Goal: Task Accomplishment & Management: Complete application form

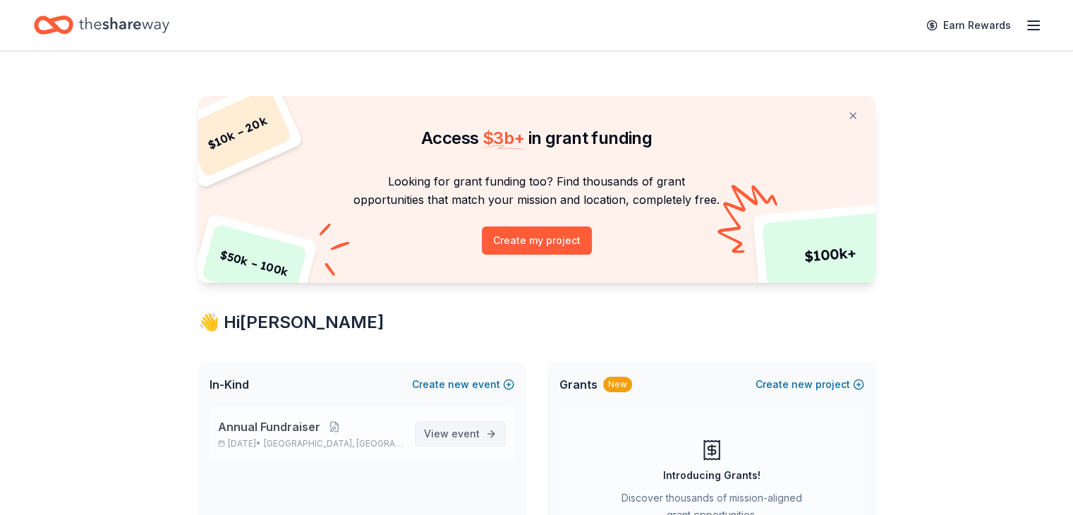
click at [478, 436] on span "event" at bounding box center [466, 434] width 28 height 12
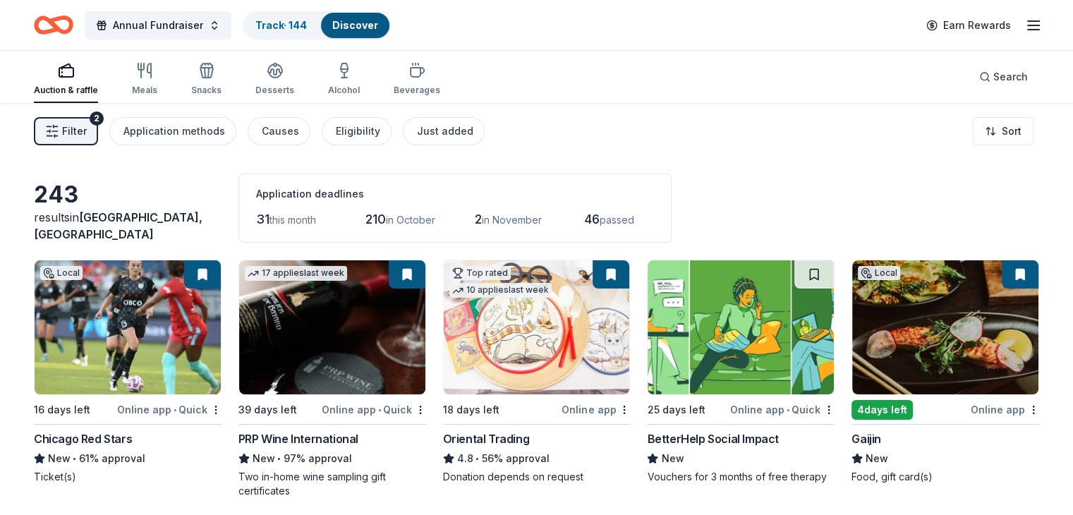
click at [87, 138] on span "Filter" at bounding box center [74, 131] width 25 height 17
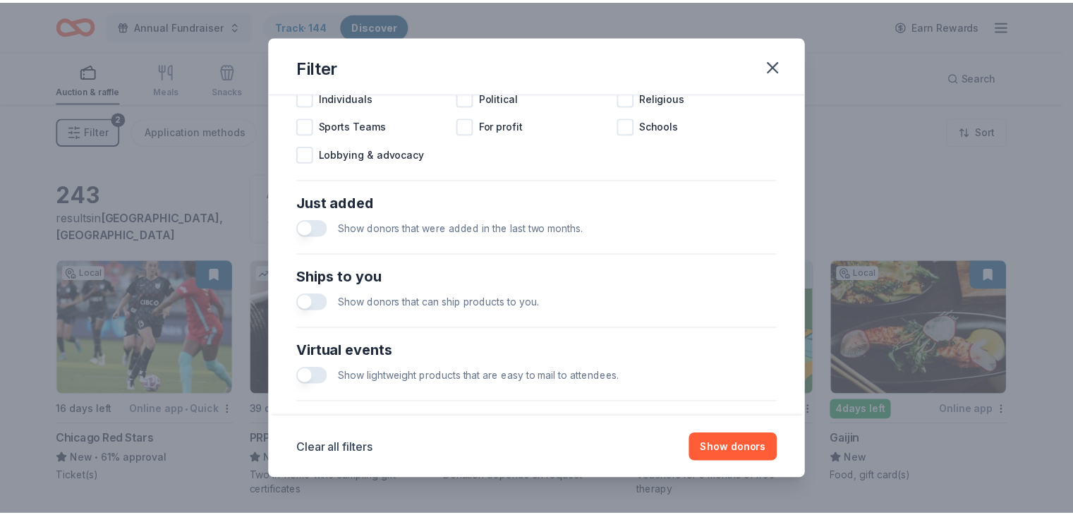
scroll to position [605, 0]
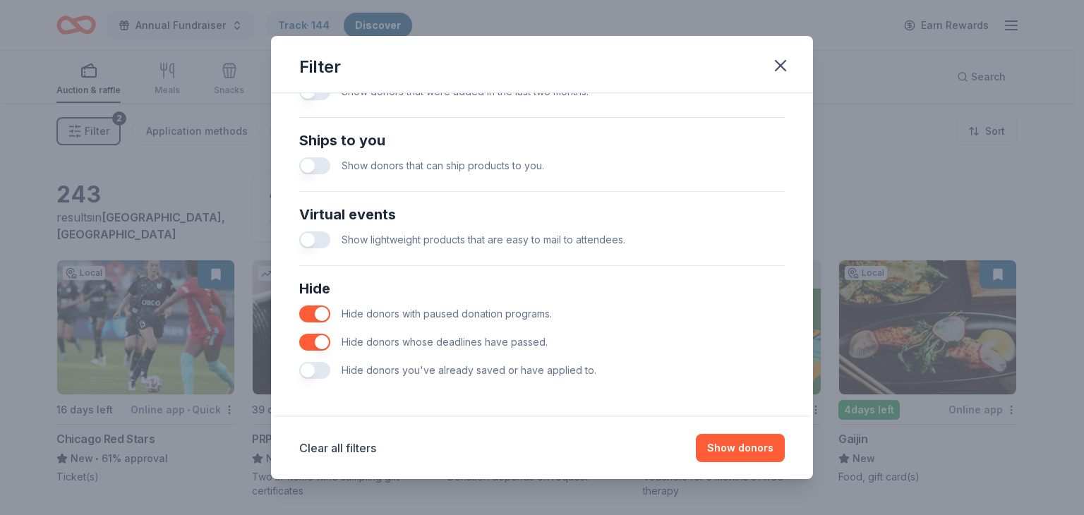
click at [310, 373] on button "button" at bounding box center [314, 370] width 31 height 17
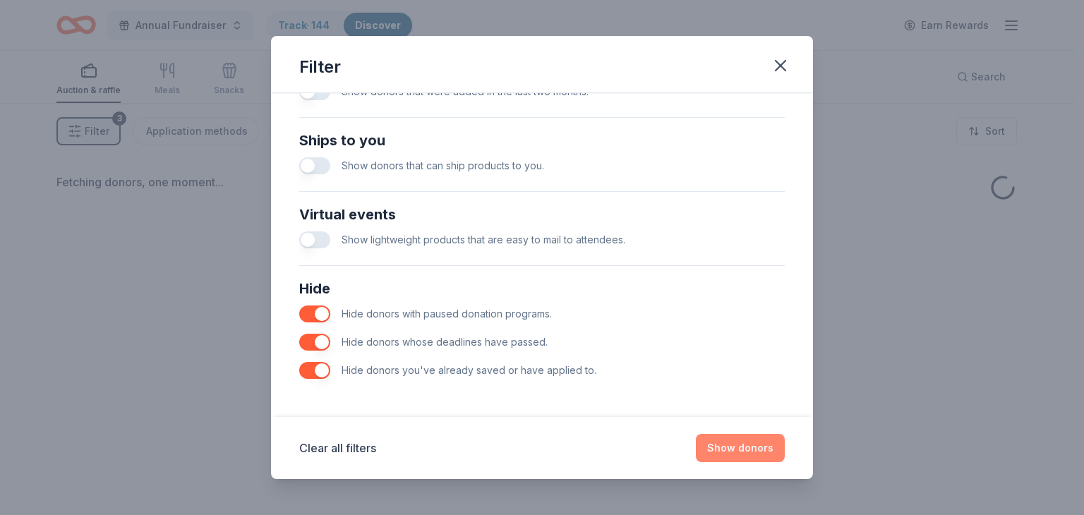
click at [754, 437] on button "Show donors" at bounding box center [740, 448] width 89 height 28
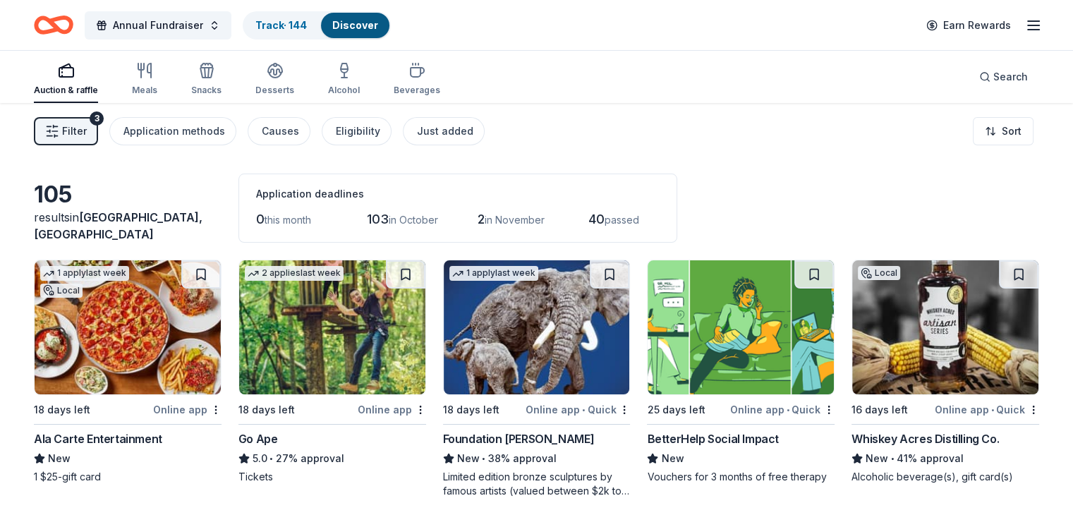
click at [159, 334] on img at bounding box center [128, 327] width 186 height 134
click at [169, 340] on img at bounding box center [128, 327] width 186 height 134
click at [212, 272] on button at bounding box center [201, 274] width 40 height 28
click at [346, 354] on img at bounding box center [332, 327] width 186 height 134
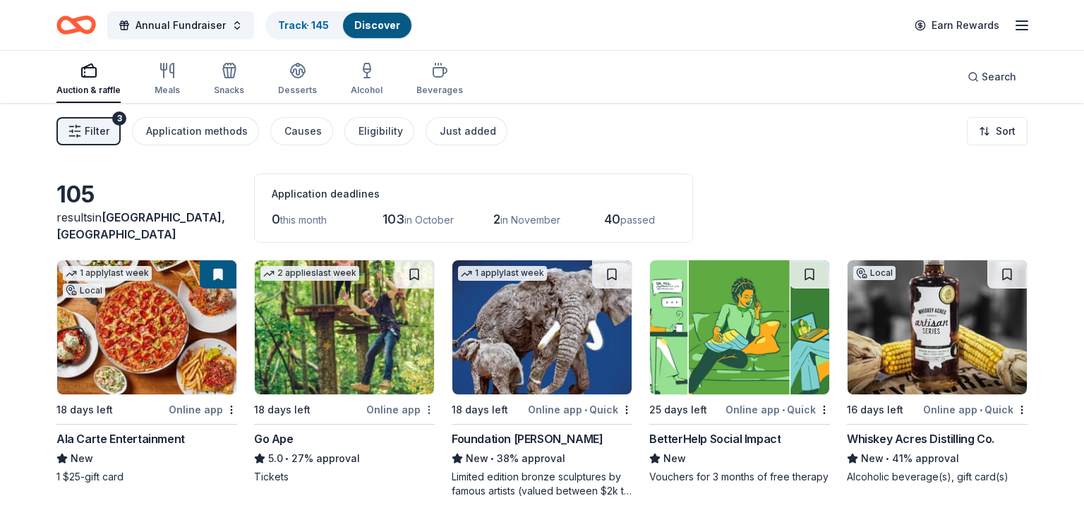
click at [423, 406] on html "Annual Fundraiser Track · 145 Discover Earn Rewards Auction & raffle Meals Snac…" at bounding box center [542, 257] width 1084 height 515
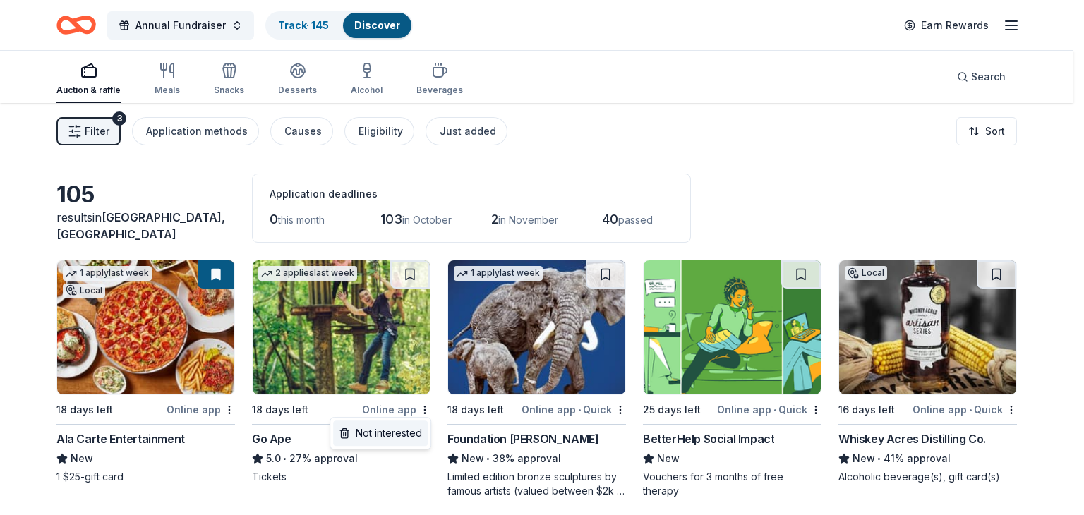
click at [373, 433] on div "Not interested" at bounding box center [380, 433] width 95 height 25
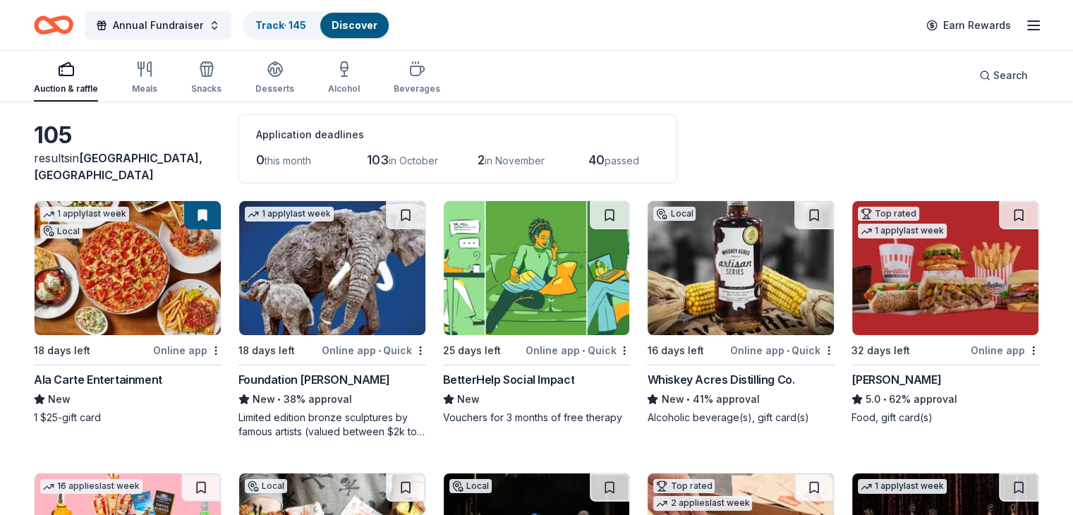
scroll to position [62, 0]
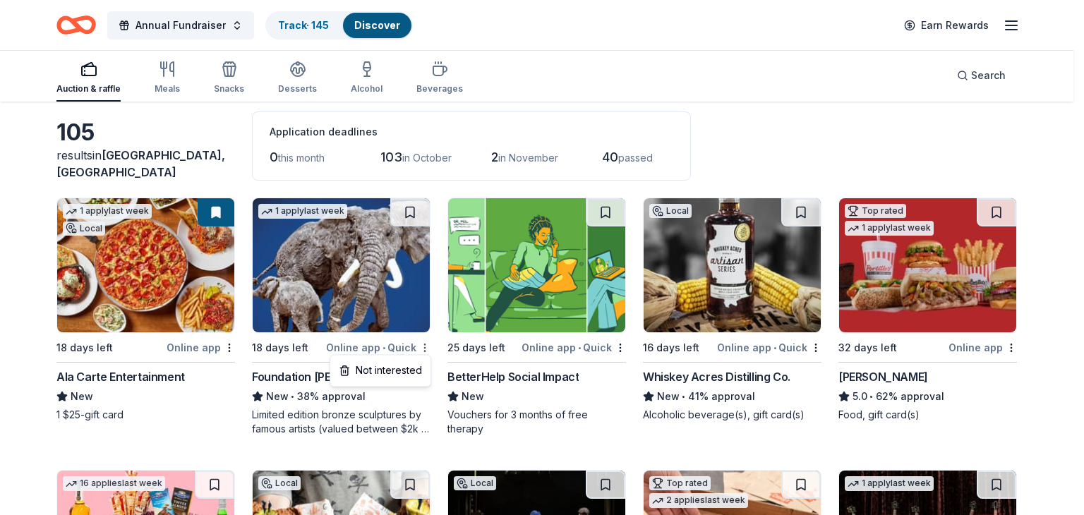
click at [423, 351] on html "Annual Fundraiser Track · 145 Discover Earn Rewards Auction & raffle Meals Snac…" at bounding box center [542, 195] width 1084 height 515
click at [399, 369] on div "Not interested" at bounding box center [380, 370] width 95 height 25
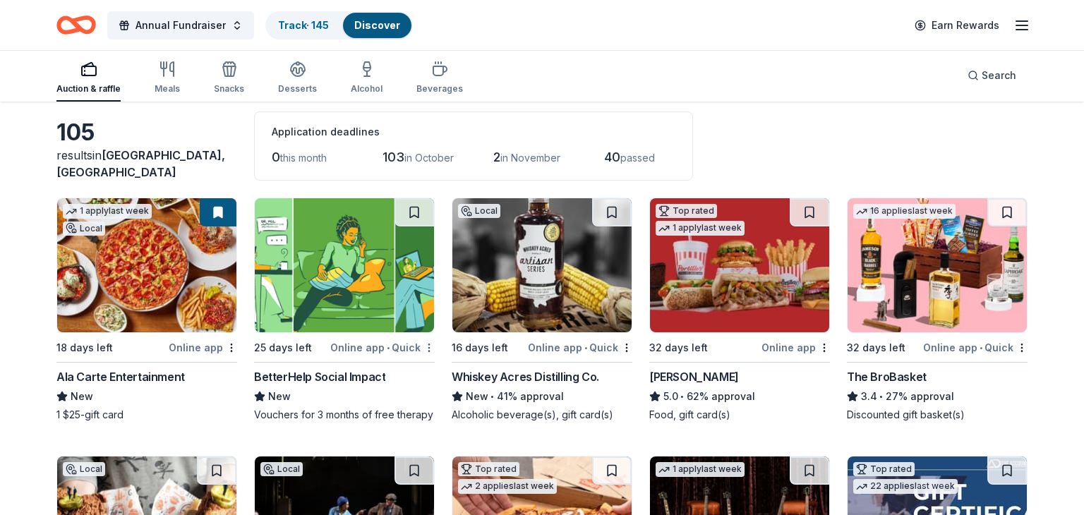
click at [424, 345] on html "Annual Fundraiser Track · 145 Discover Earn Rewards Auction & raffle Meals Snac…" at bounding box center [542, 195] width 1084 height 515
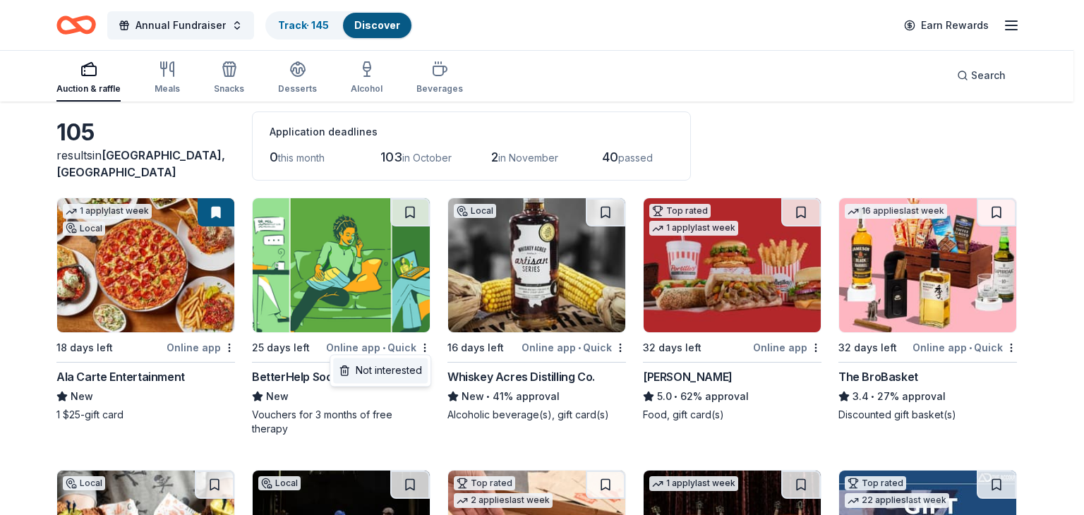
click at [387, 371] on div "Not interested" at bounding box center [380, 370] width 95 height 25
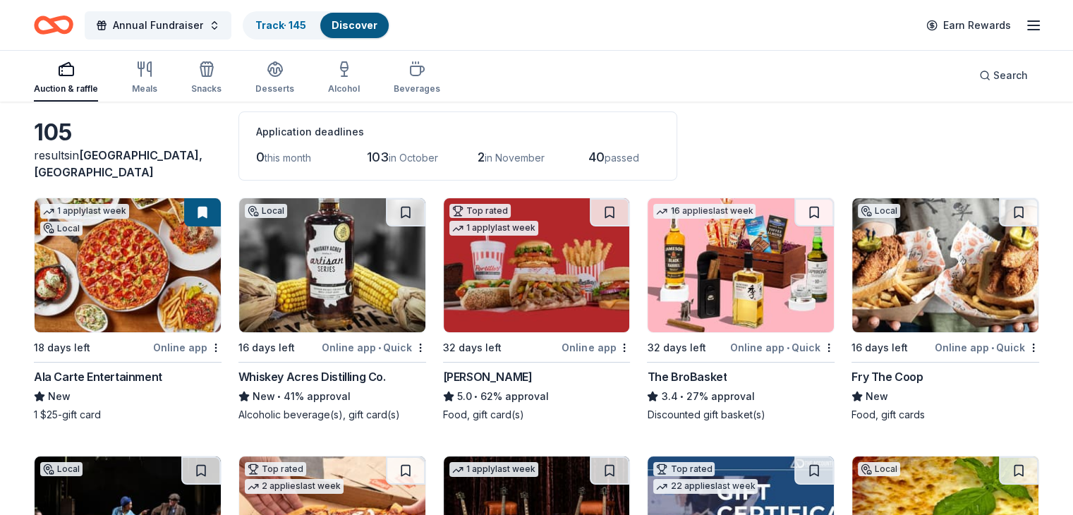
click at [367, 370] on div "Whiskey Acres Distilling Co." at bounding box center [311, 376] width 147 height 17
click at [413, 214] on button at bounding box center [406, 212] width 40 height 28
click at [531, 283] on img at bounding box center [537, 265] width 186 height 134
click at [608, 204] on button at bounding box center [610, 212] width 40 height 28
click at [731, 272] on img at bounding box center [741, 265] width 186 height 134
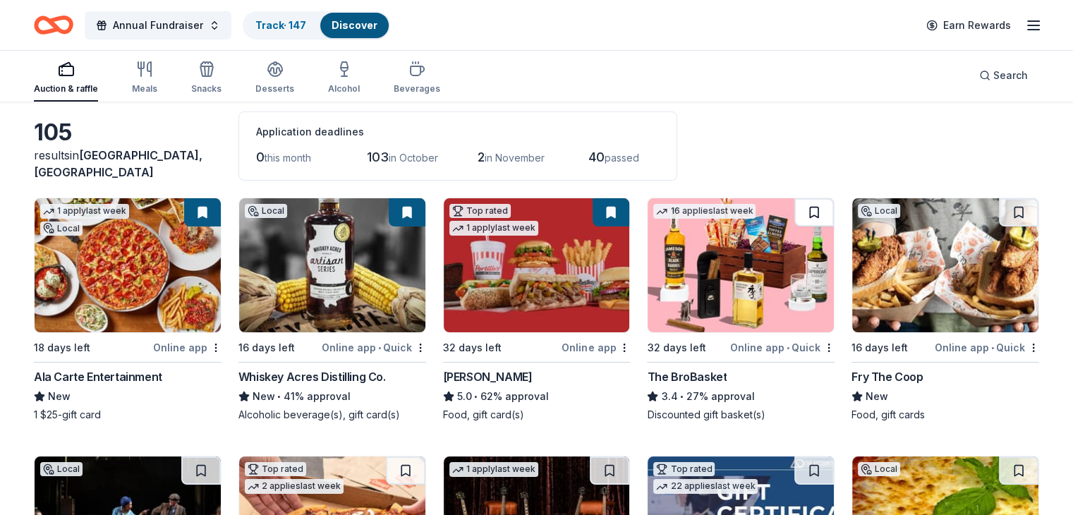
click at [802, 210] on button at bounding box center [815, 212] width 40 height 28
click at [883, 368] on div "Fry The Coop" at bounding box center [887, 376] width 71 height 17
click at [1001, 208] on button at bounding box center [1019, 212] width 40 height 28
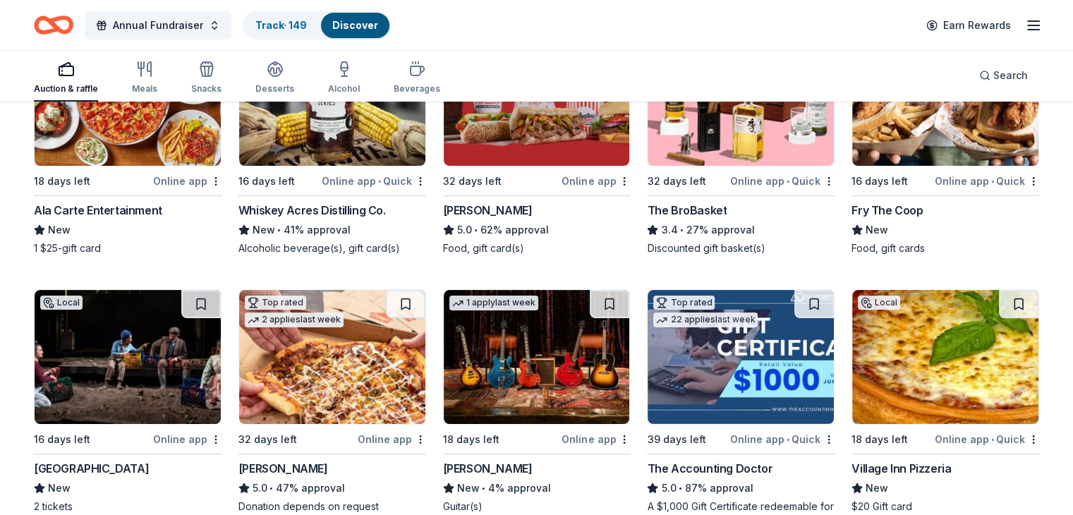
scroll to position [236, 0]
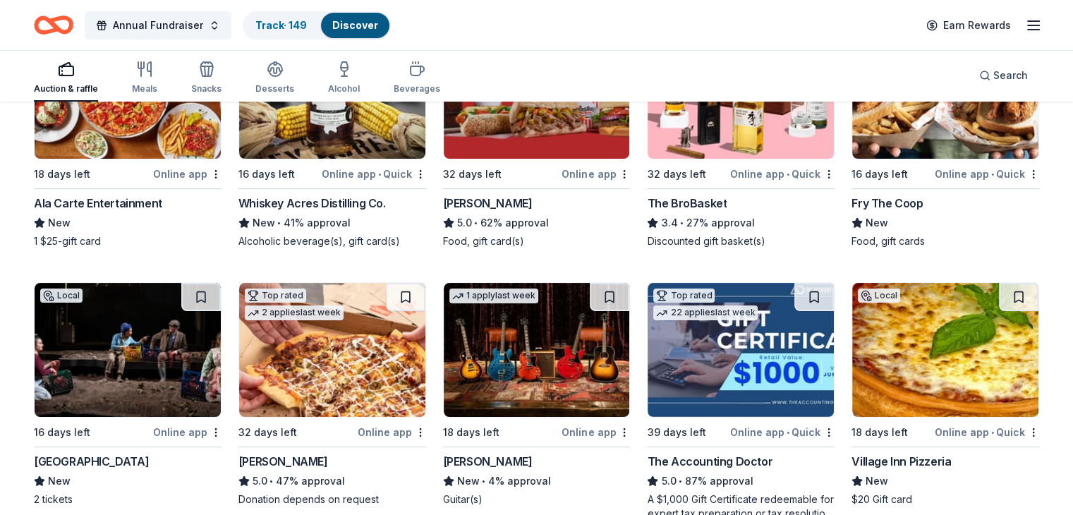
click at [154, 331] on img at bounding box center [128, 350] width 186 height 134
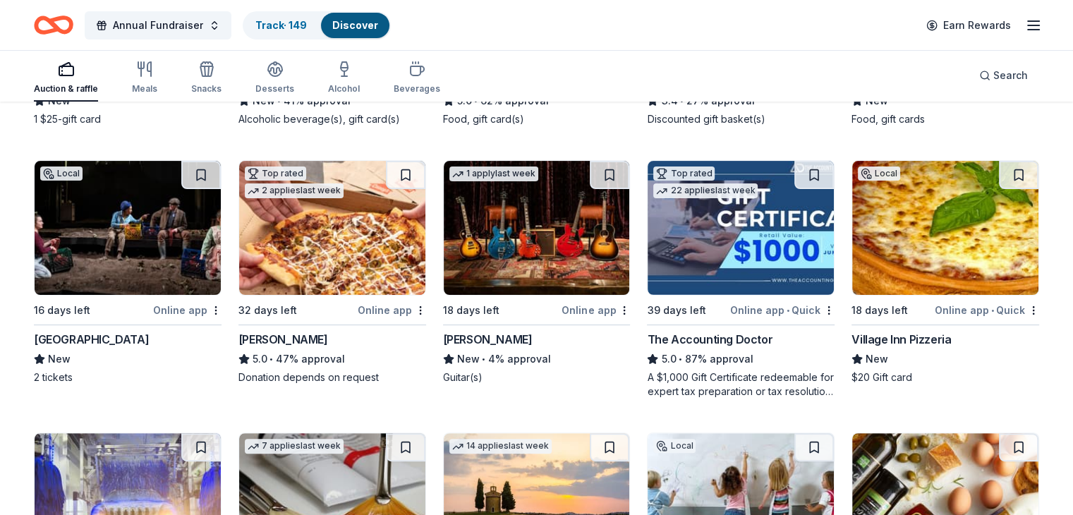
scroll to position [377, 0]
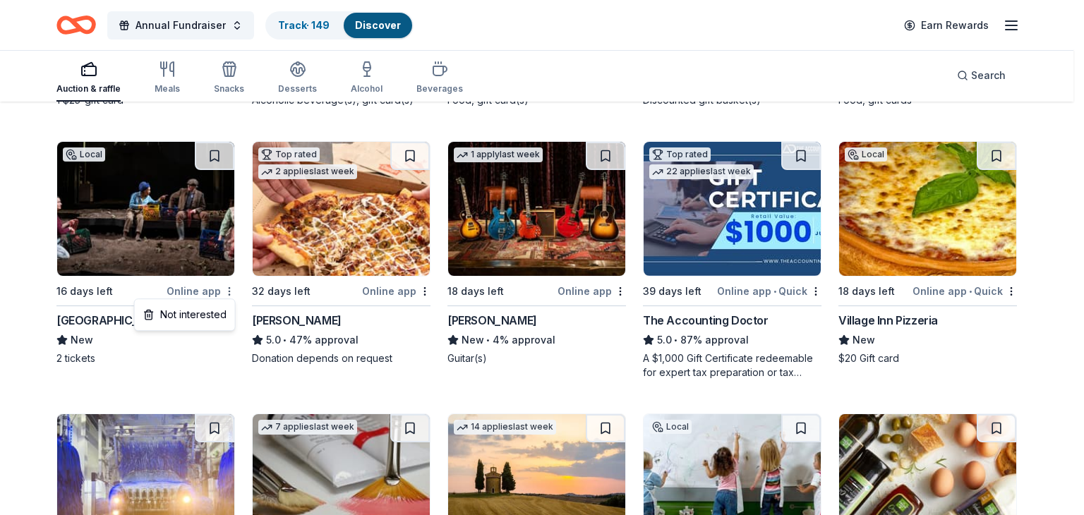
click at [197, 310] on div "Not interested" at bounding box center [185, 314] width 95 height 25
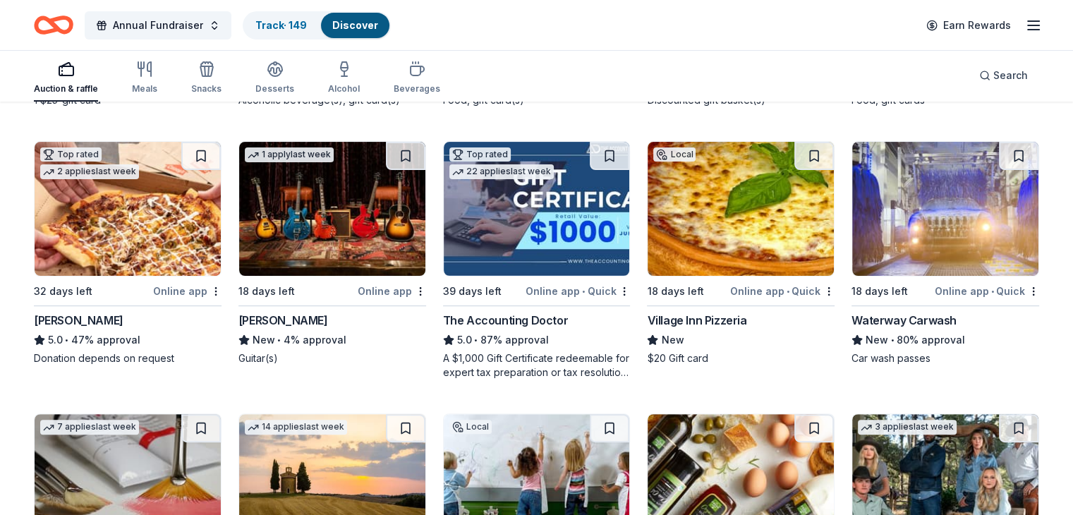
click at [135, 238] on img at bounding box center [128, 209] width 186 height 134
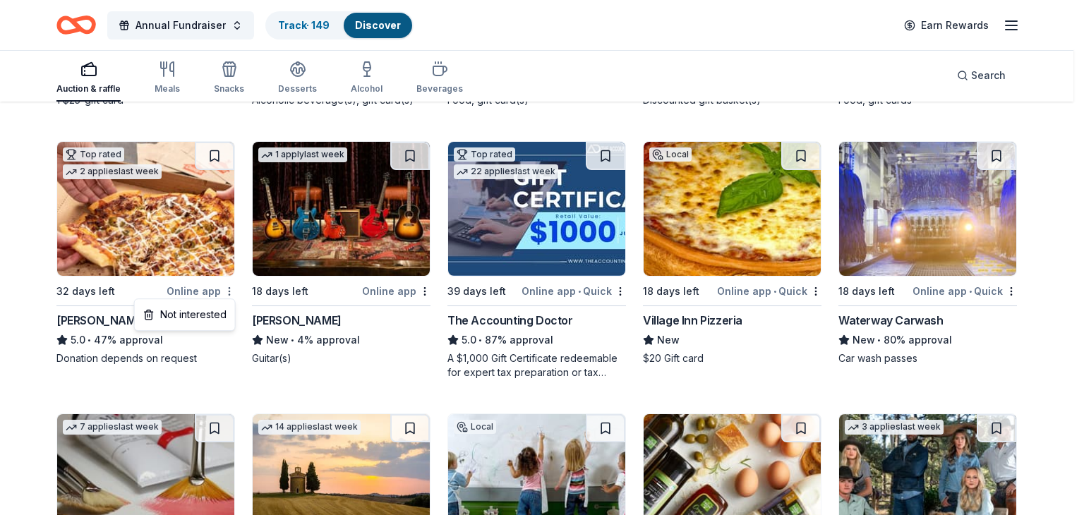
click at [198, 319] on div "Not interested" at bounding box center [185, 314] width 95 height 25
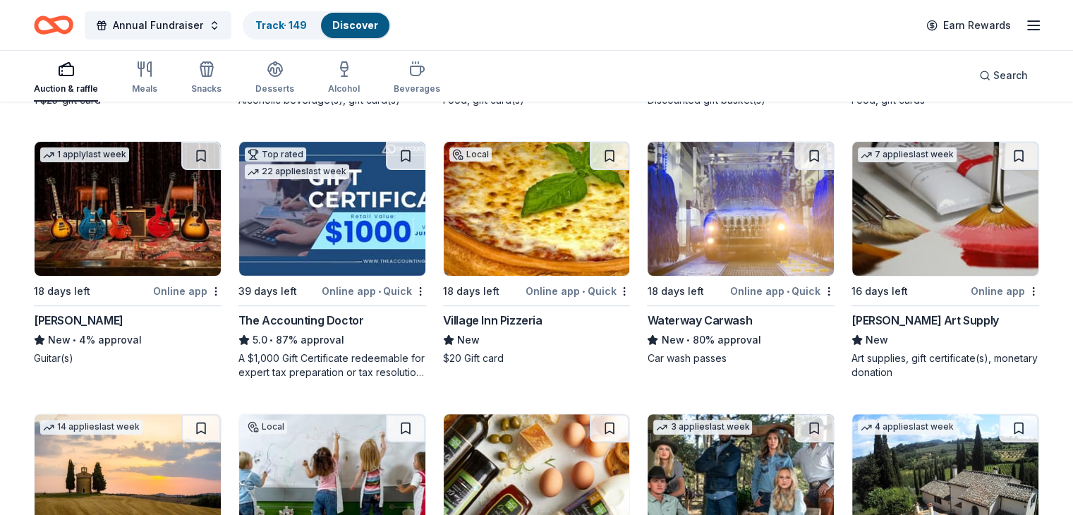
drag, startPoint x: 135, startPoint y: 229, endPoint x: 94, endPoint y: 224, distance: 41.9
click at [94, 224] on img at bounding box center [128, 209] width 186 height 134
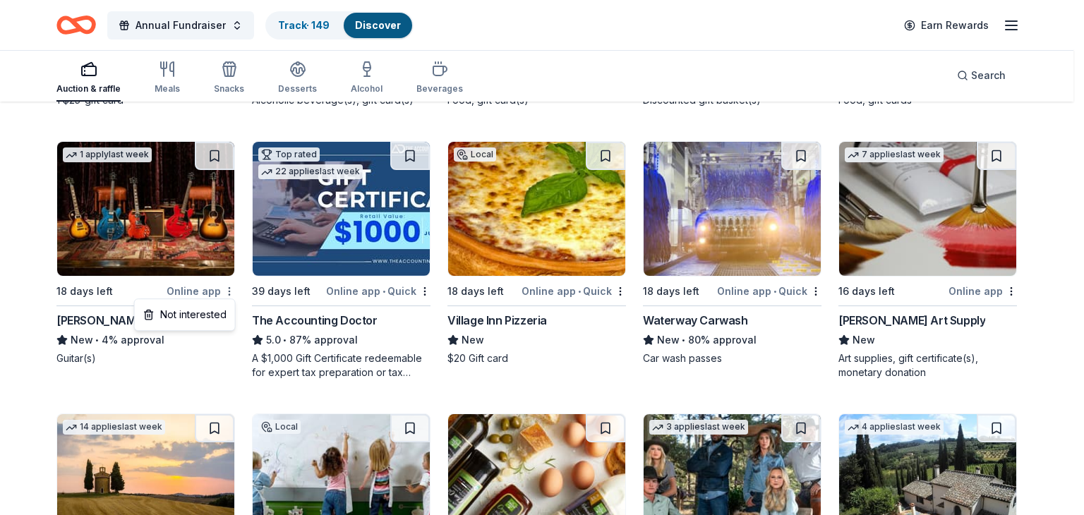
click at [205, 319] on div "Not interested" at bounding box center [185, 314] width 95 height 25
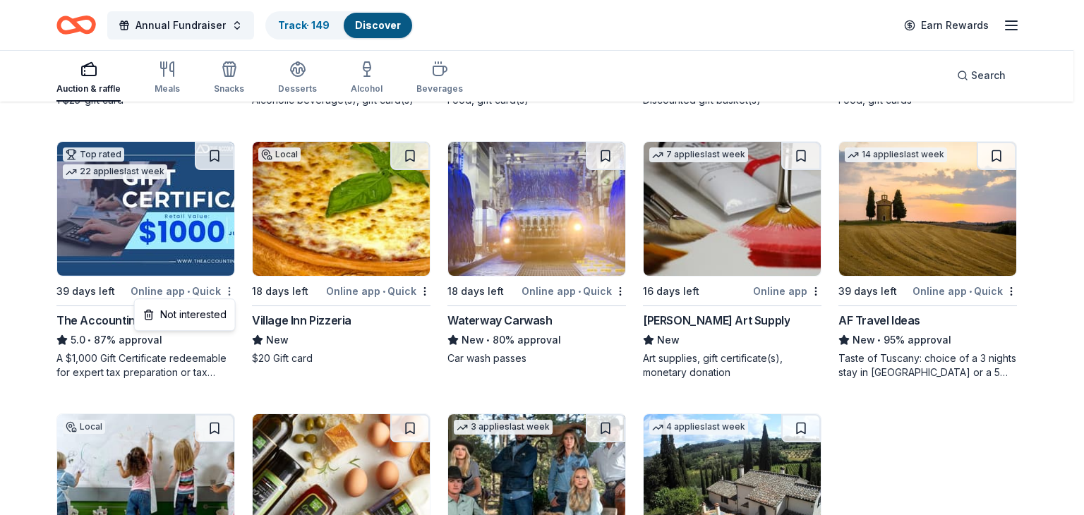
click at [211, 321] on div "Not interested" at bounding box center [185, 314] width 95 height 25
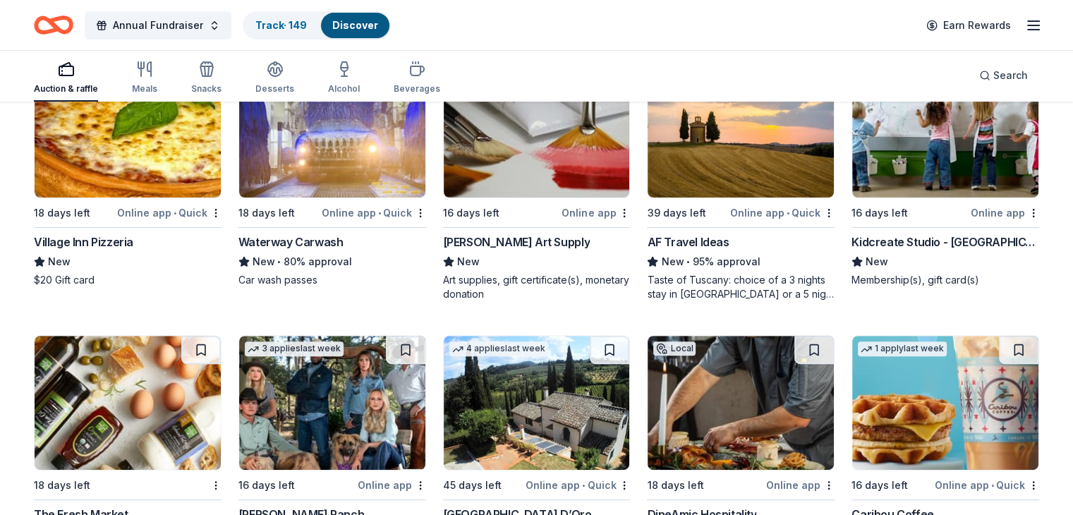
scroll to position [452, 0]
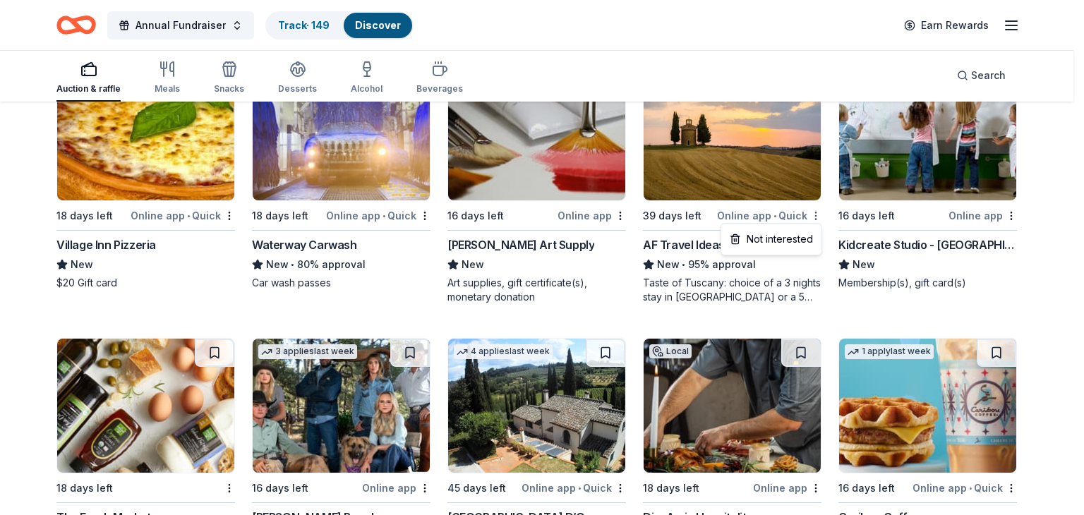
click at [778, 242] on div "Not interested" at bounding box center [771, 239] width 95 height 25
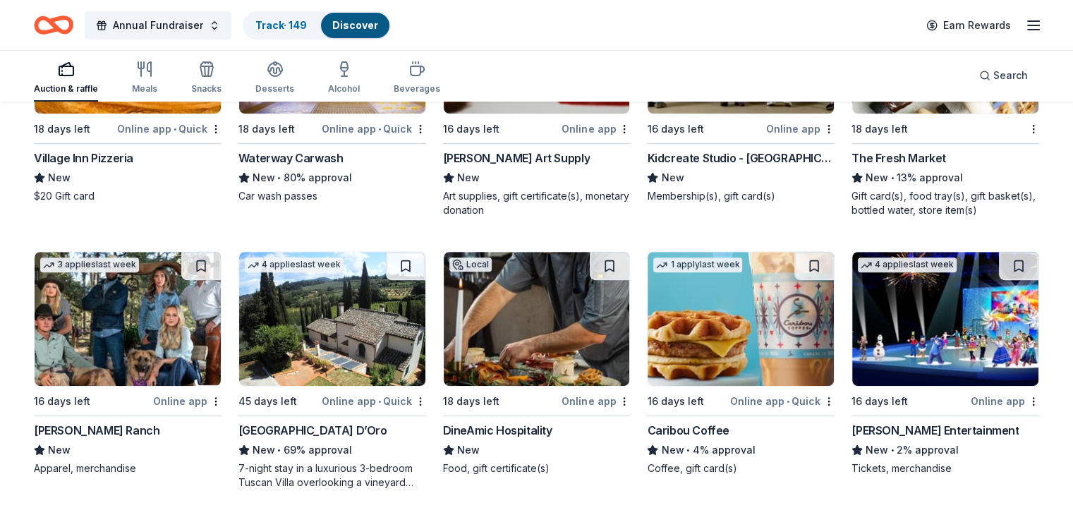
scroll to position [540, 0]
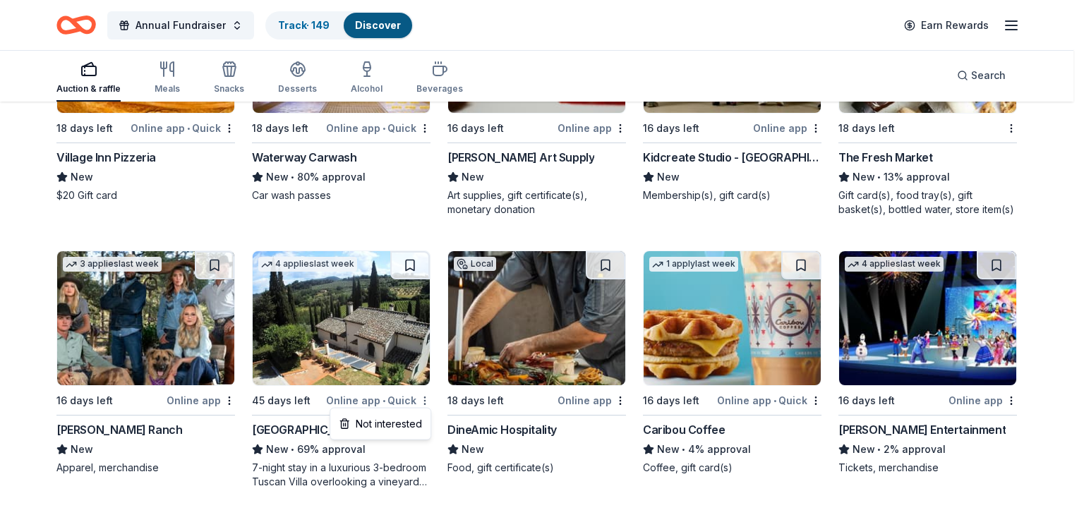
click at [394, 421] on div "Not interested" at bounding box center [380, 423] width 95 height 25
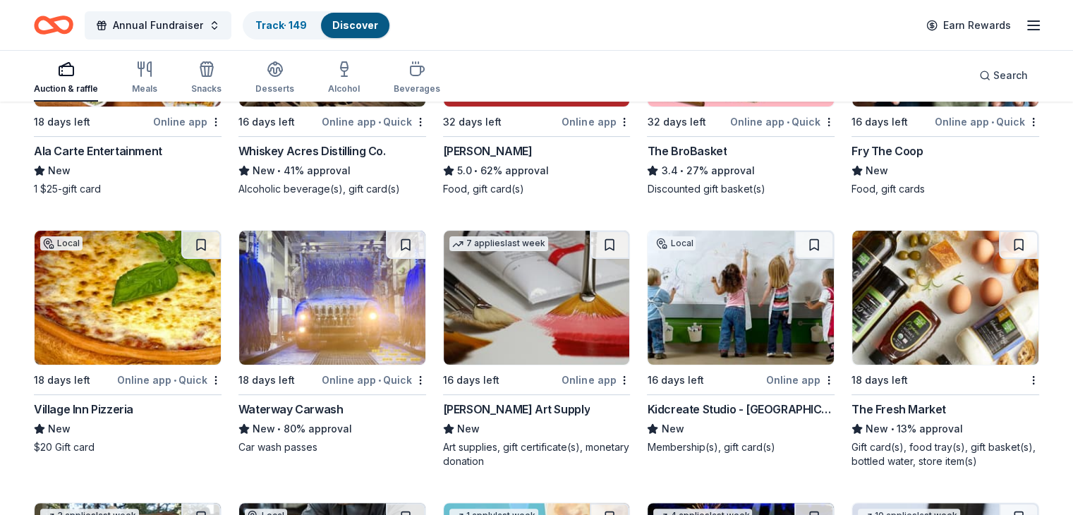
scroll to position [287, 0]
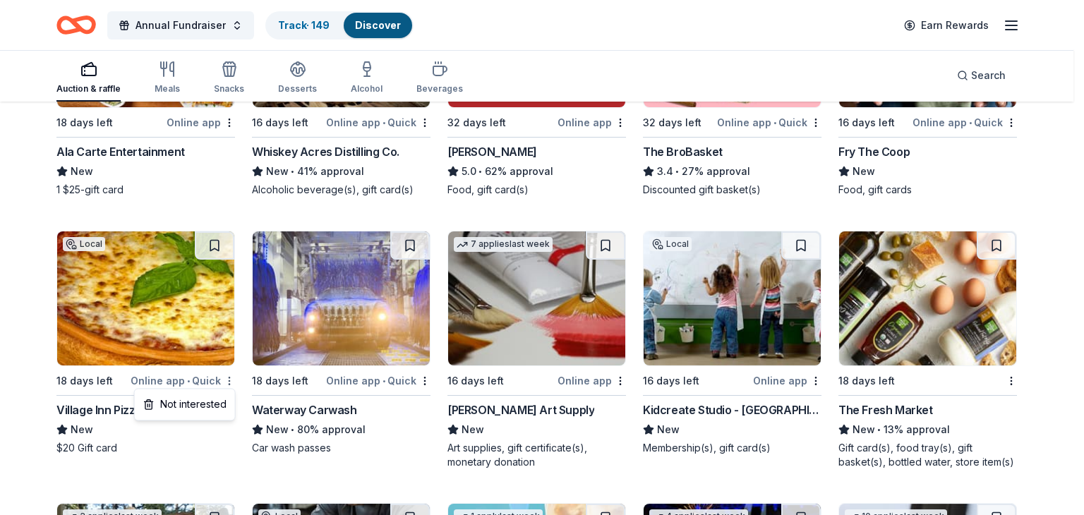
click at [198, 404] on div "Not interested" at bounding box center [185, 404] width 95 height 25
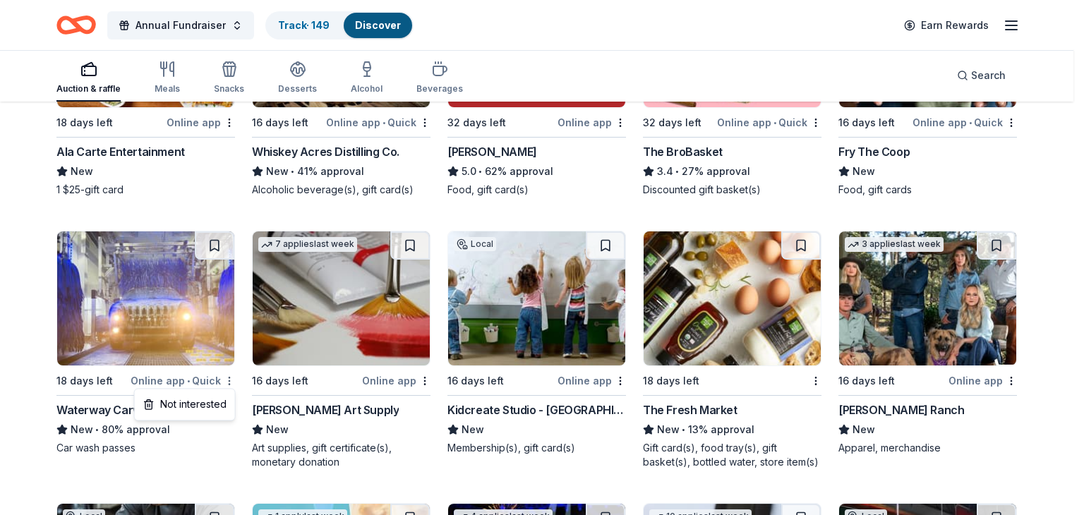
click at [204, 406] on div "Not interested" at bounding box center [185, 404] width 95 height 25
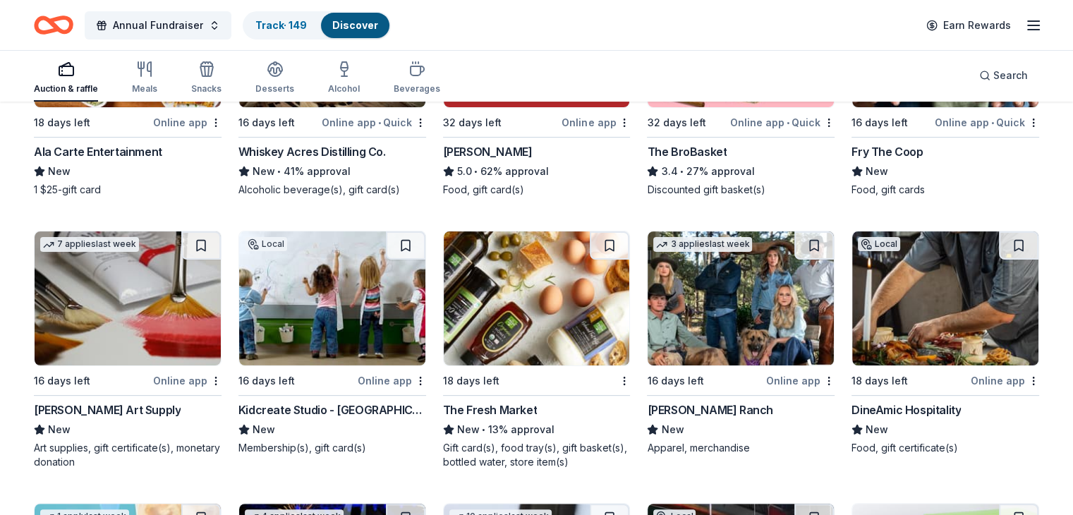
click at [101, 407] on div "Trekell Art Supply" at bounding box center [107, 409] width 147 height 17
click at [212, 242] on button at bounding box center [201, 245] width 40 height 28
click at [373, 308] on img at bounding box center [332, 298] width 186 height 134
click at [409, 239] on button at bounding box center [406, 245] width 40 height 28
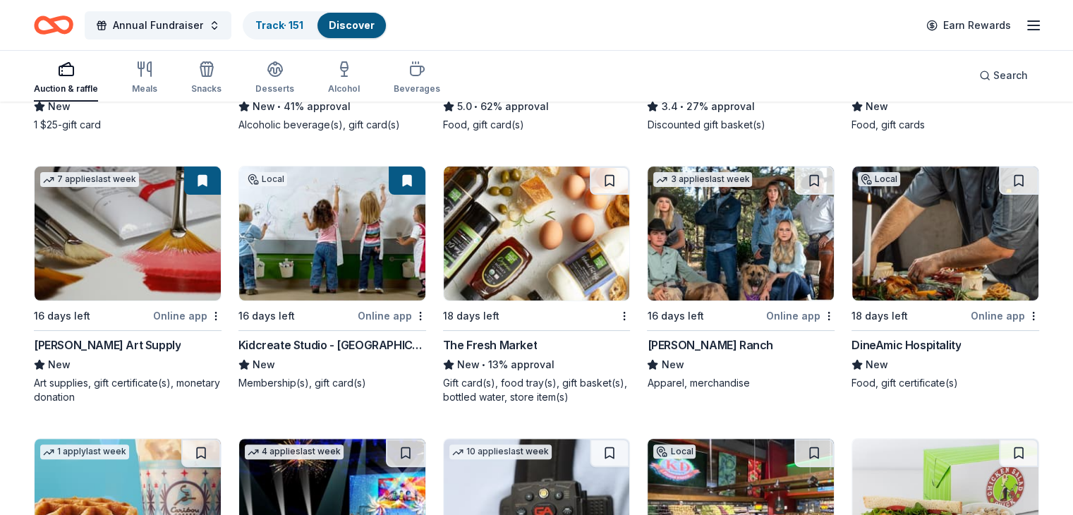
scroll to position [353, 0]
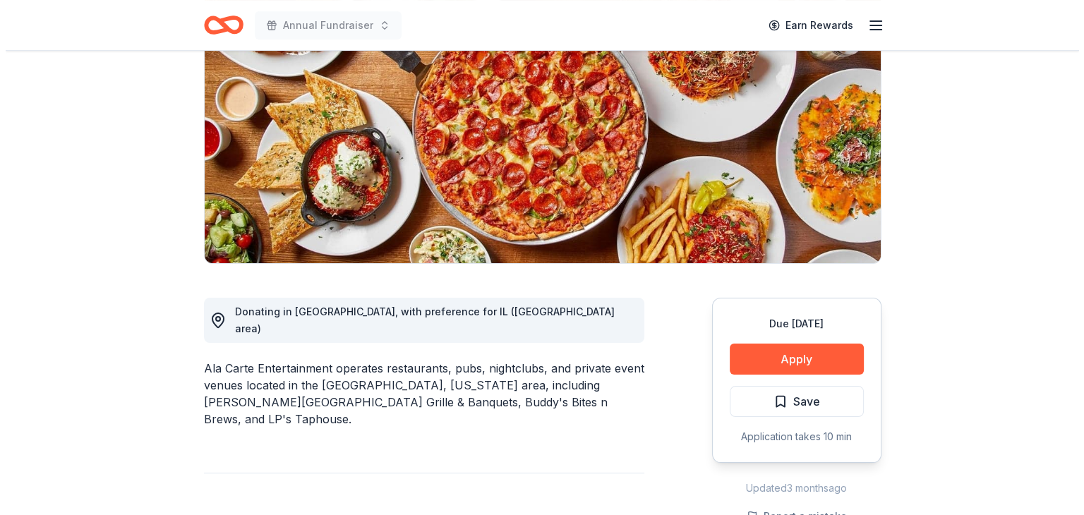
scroll to position [166, 0]
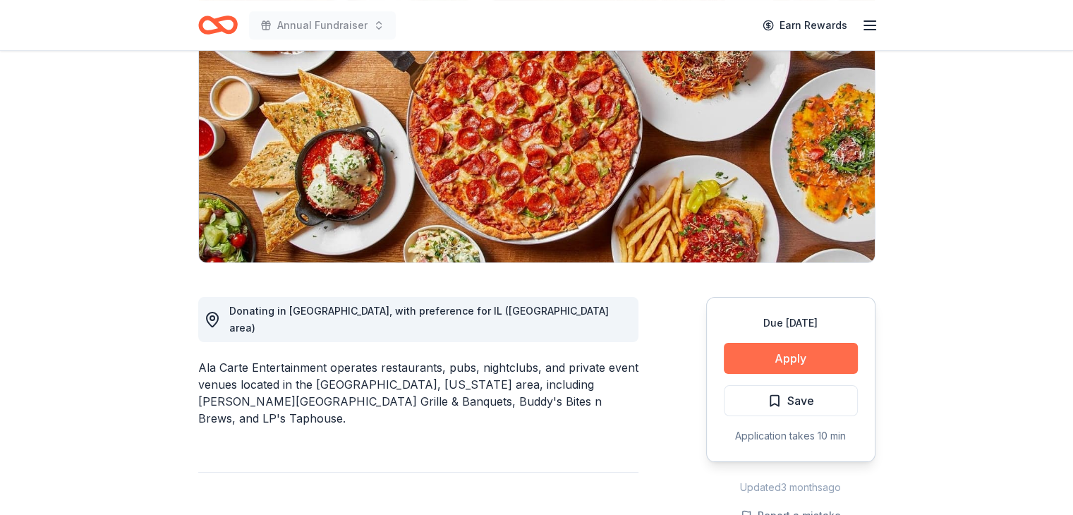
click at [782, 356] on button "Apply" at bounding box center [791, 358] width 134 height 31
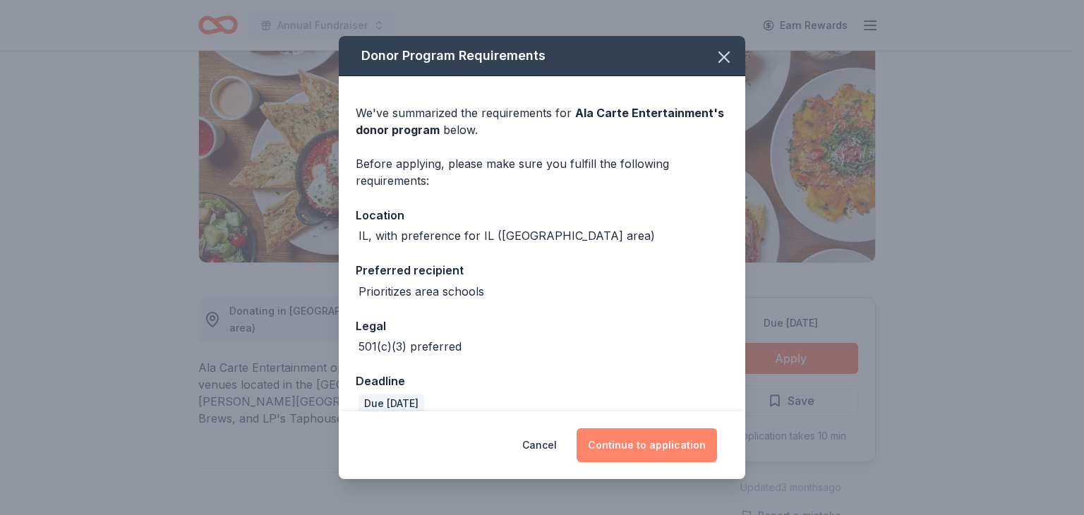
click at [680, 446] on button "Continue to application" at bounding box center [646, 445] width 140 height 34
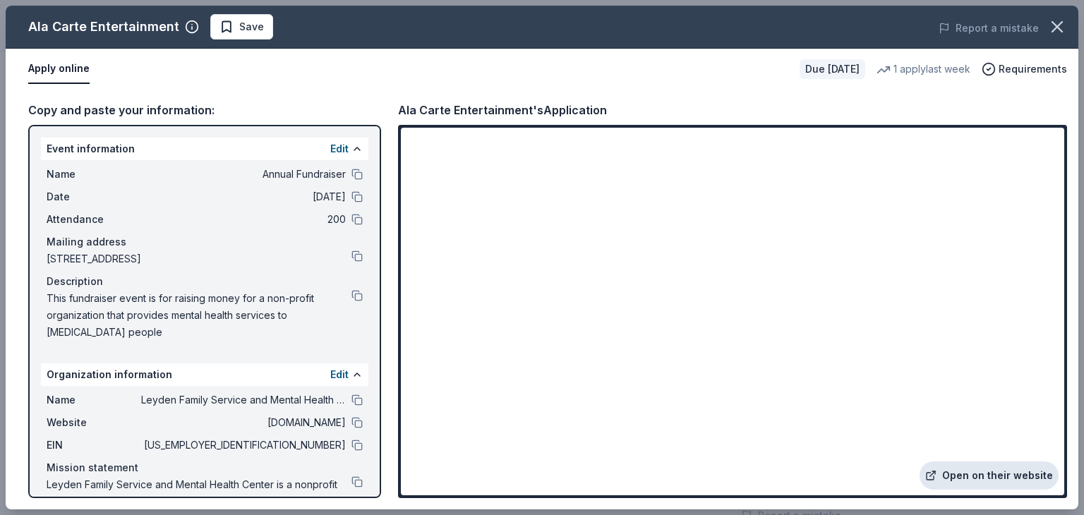
click at [974, 472] on link "Open on their website" at bounding box center [988, 475] width 139 height 28
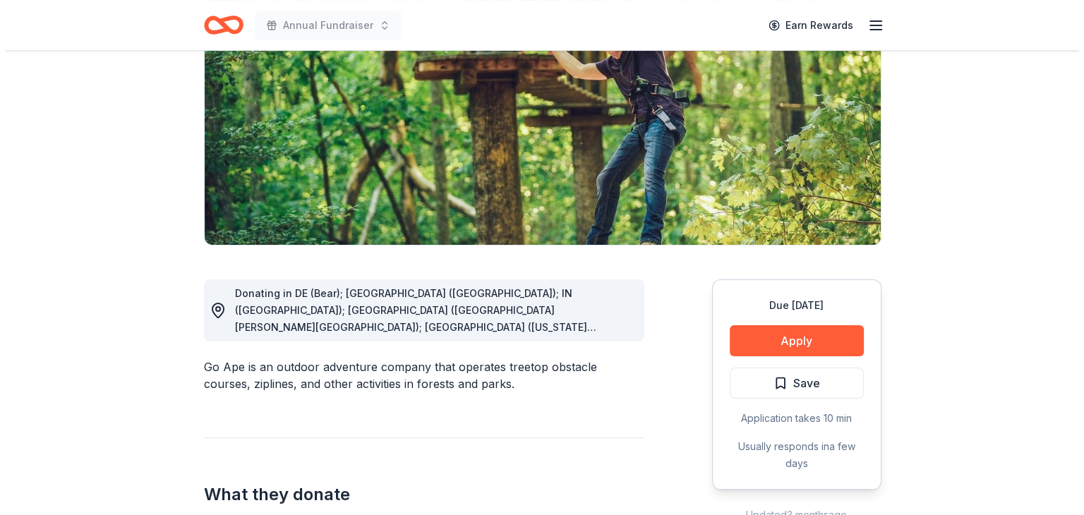
scroll to position [183, 0]
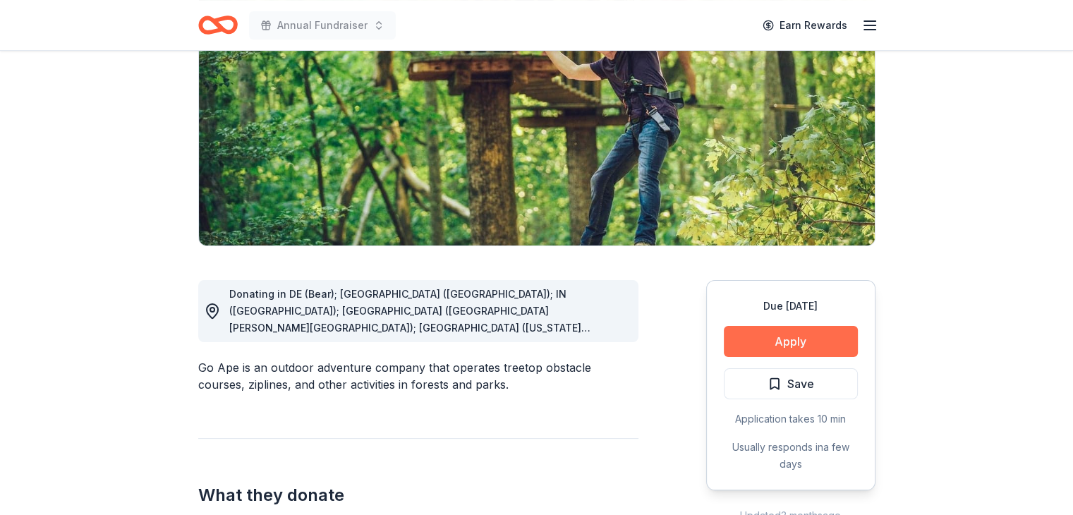
click at [802, 343] on button "Apply" at bounding box center [791, 341] width 134 height 31
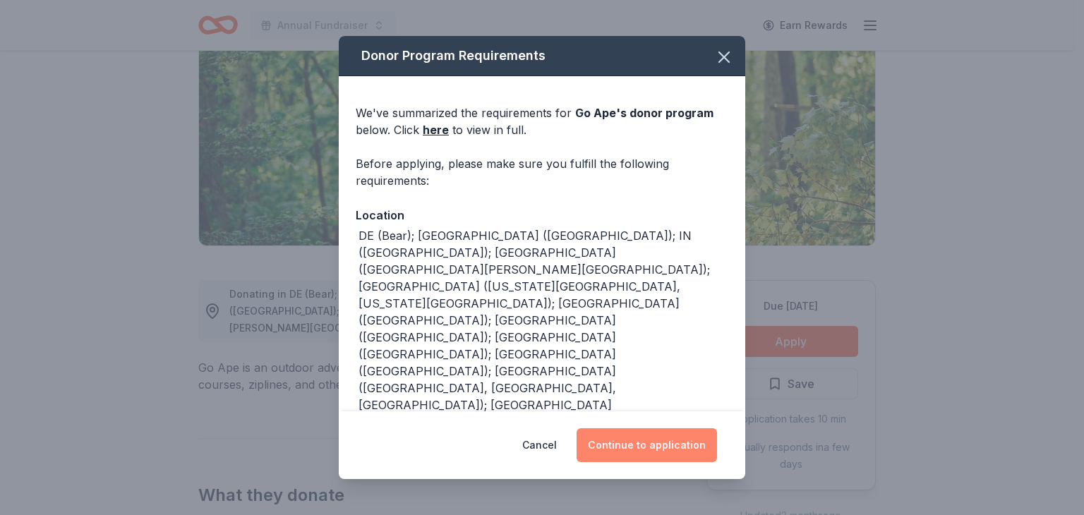
click at [648, 447] on button "Continue to application" at bounding box center [646, 445] width 140 height 34
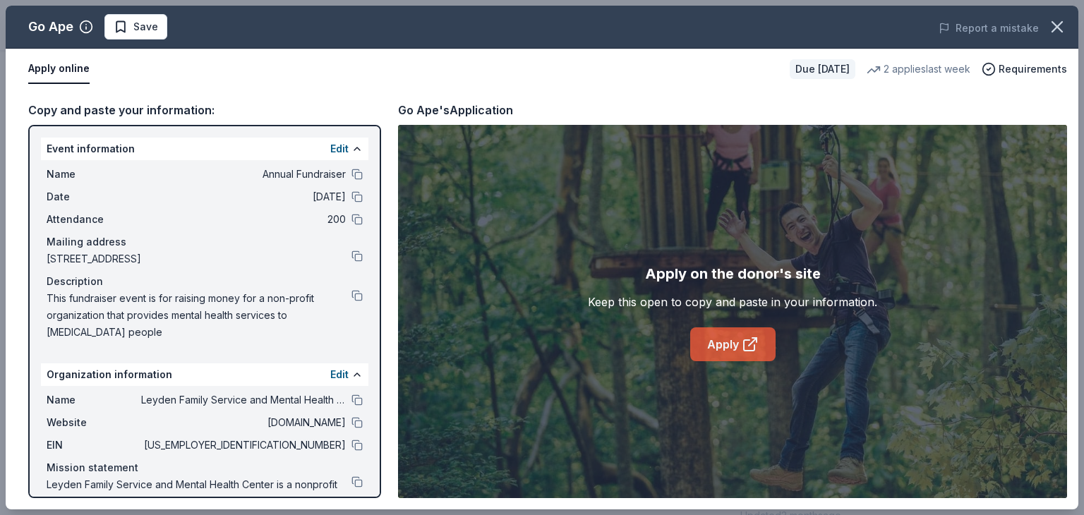
click at [734, 351] on link "Apply" at bounding box center [732, 344] width 85 height 34
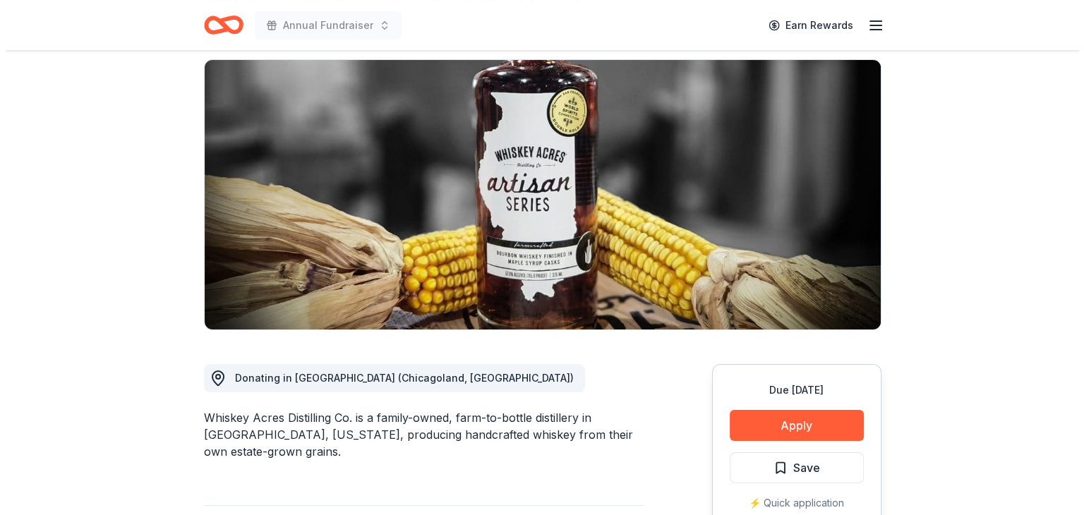
scroll to position [102, 0]
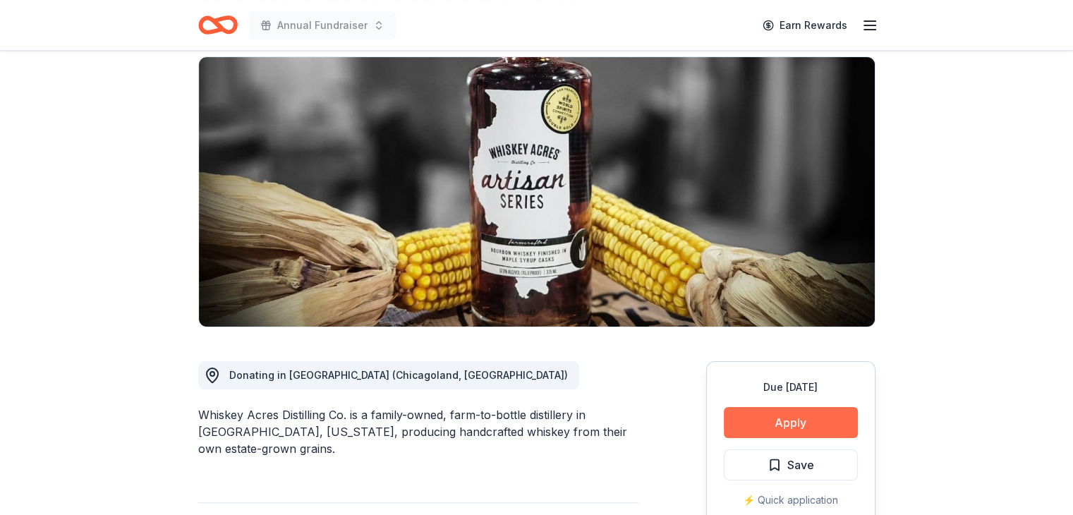
click at [753, 421] on button "Apply" at bounding box center [791, 422] width 134 height 31
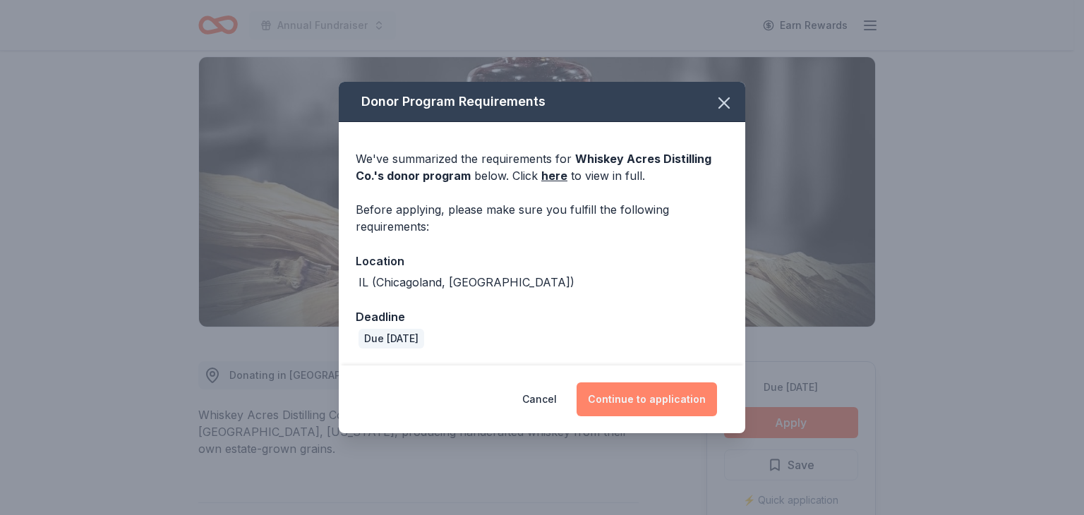
click at [625, 404] on button "Continue to application" at bounding box center [646, 399] width 140 height 34
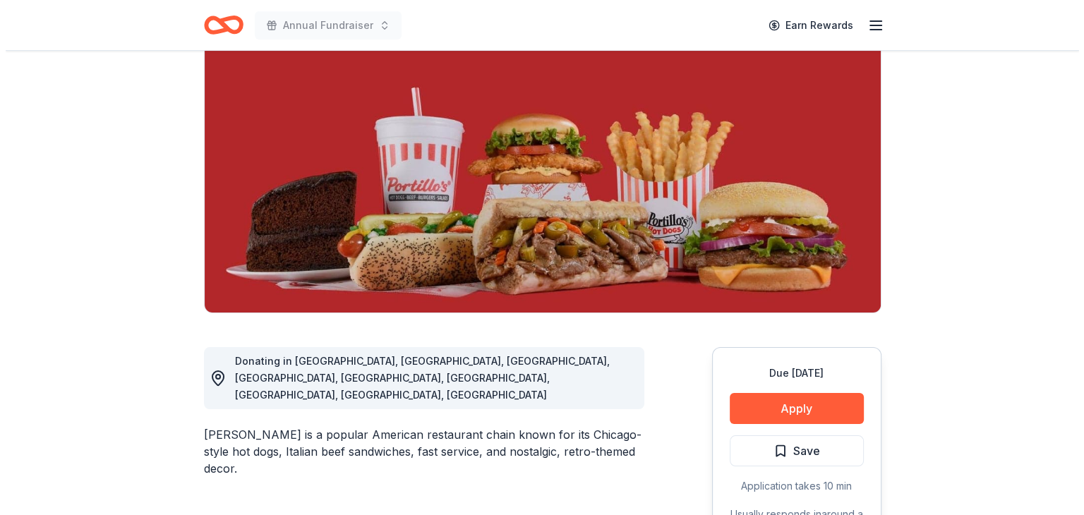
scroll to position [117, 0]
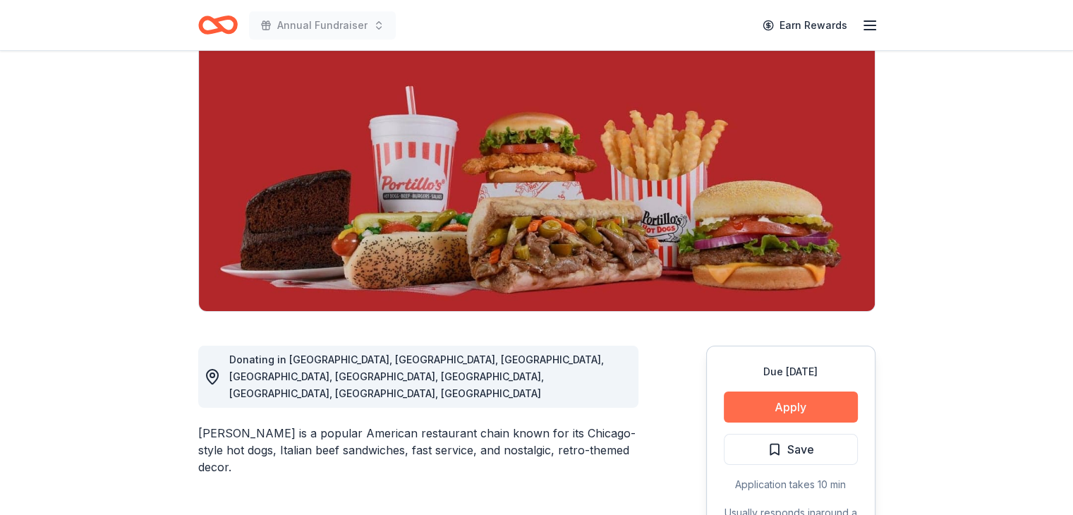
click at [793, 411] on button "Apply" at bounding box center [791, 407] width 134 height 31
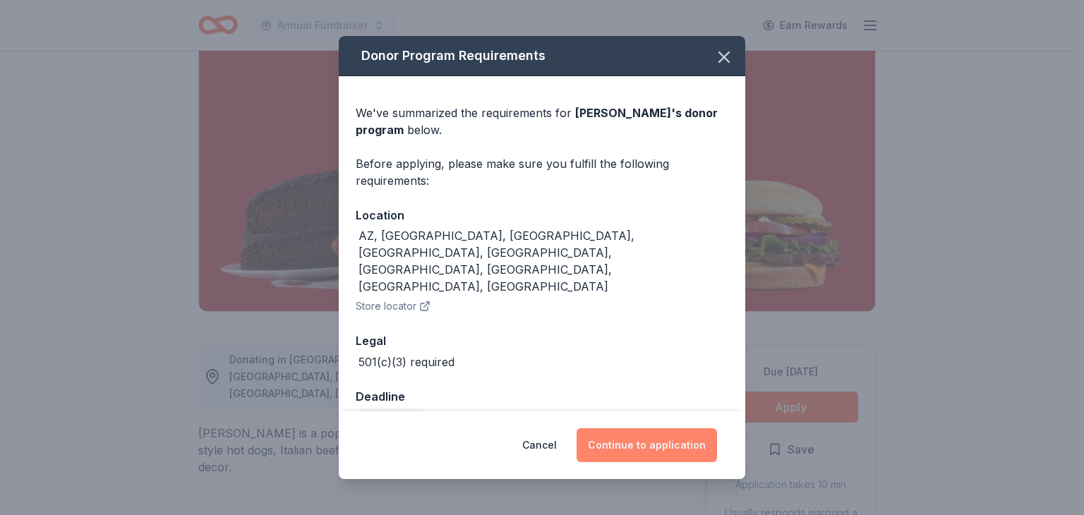
click at [660, 433] on button "Continue to application" at bounding box center [646, 445] width 140 height 34
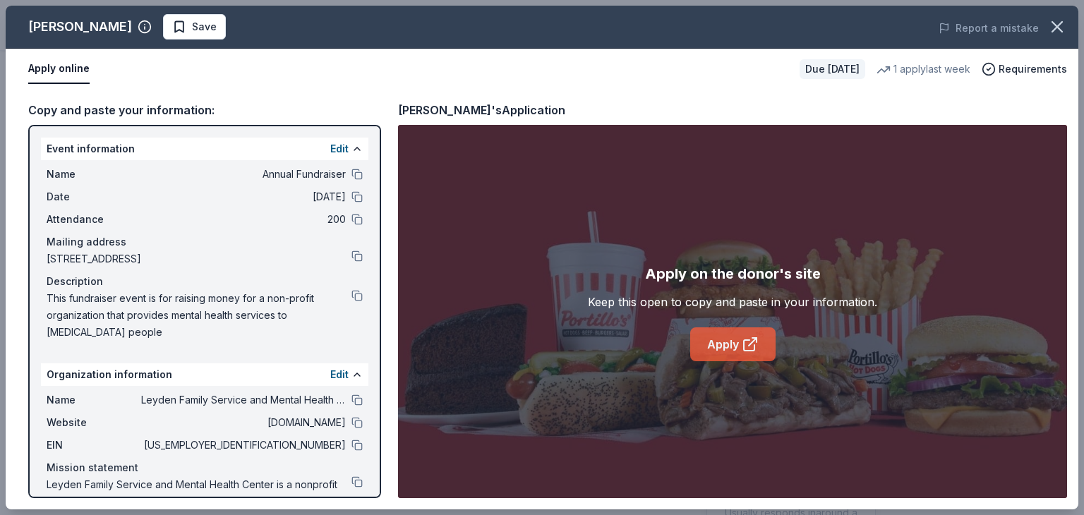
click at [758, 339] on icon at bounding box center [750, 344] width 17 height 17
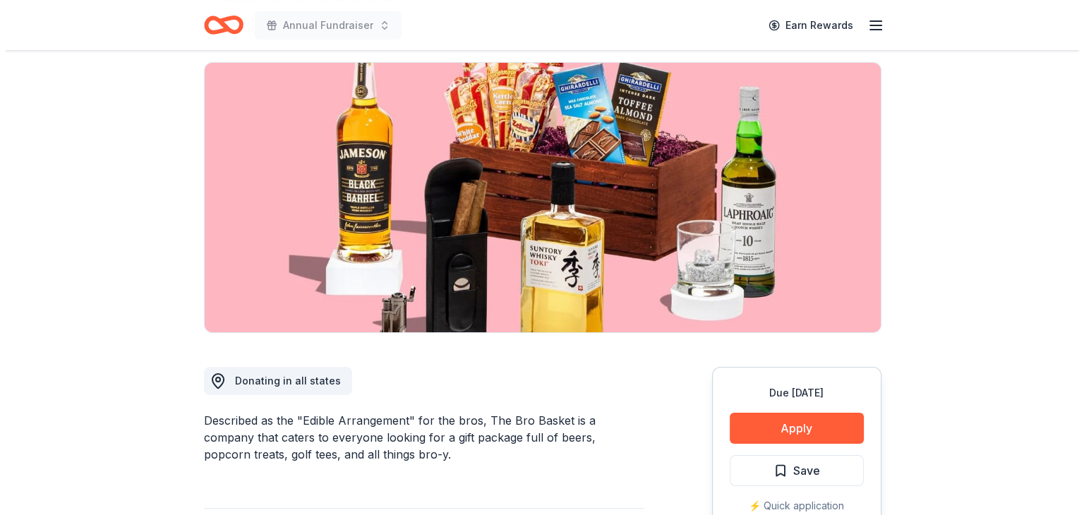
scroll to position [115, 0]
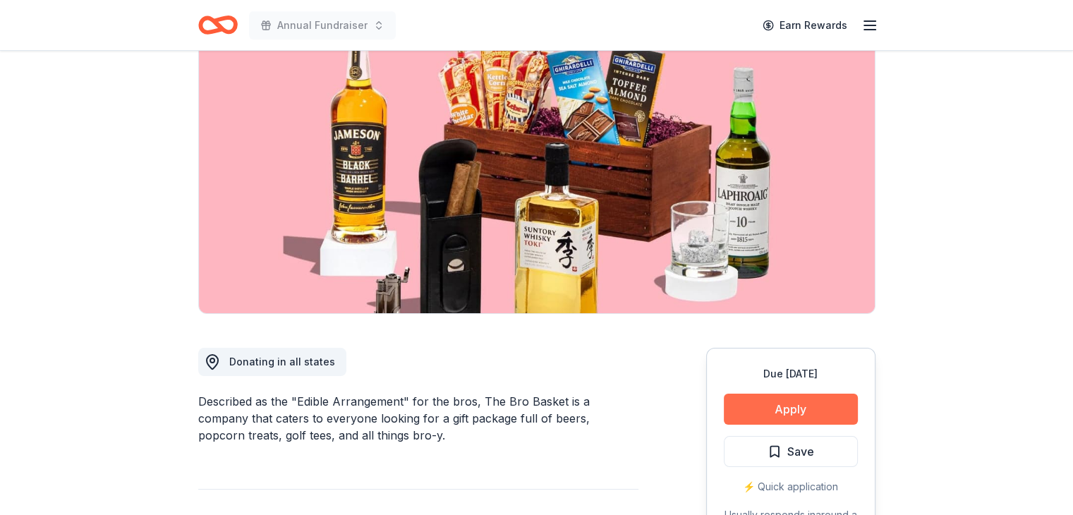
click at [763, 415] on button "Apply" at bounding box center [791, 409] width 134 height 31
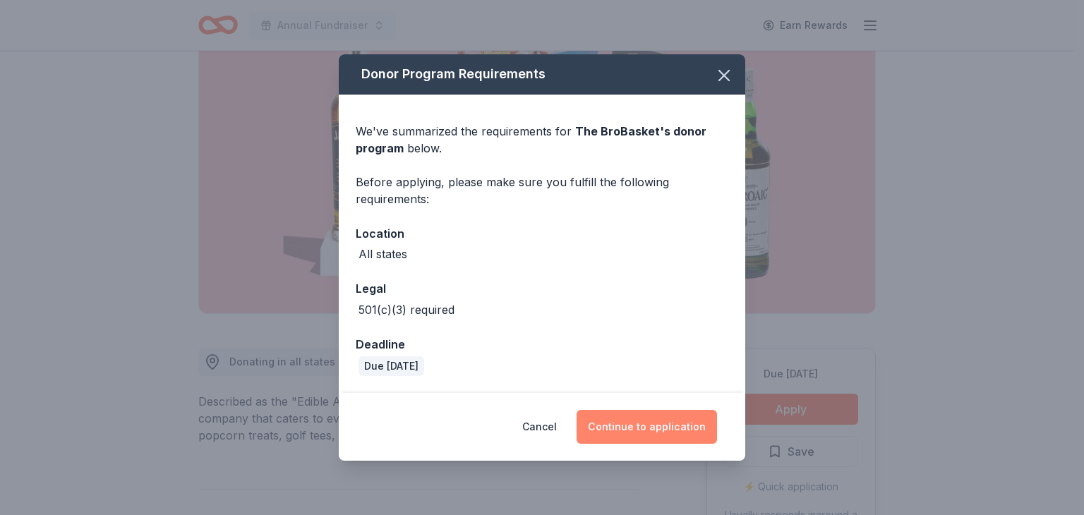
click at [640, 435] on button "Continue to application" at bounding box center [646, 427] width 140 height 34
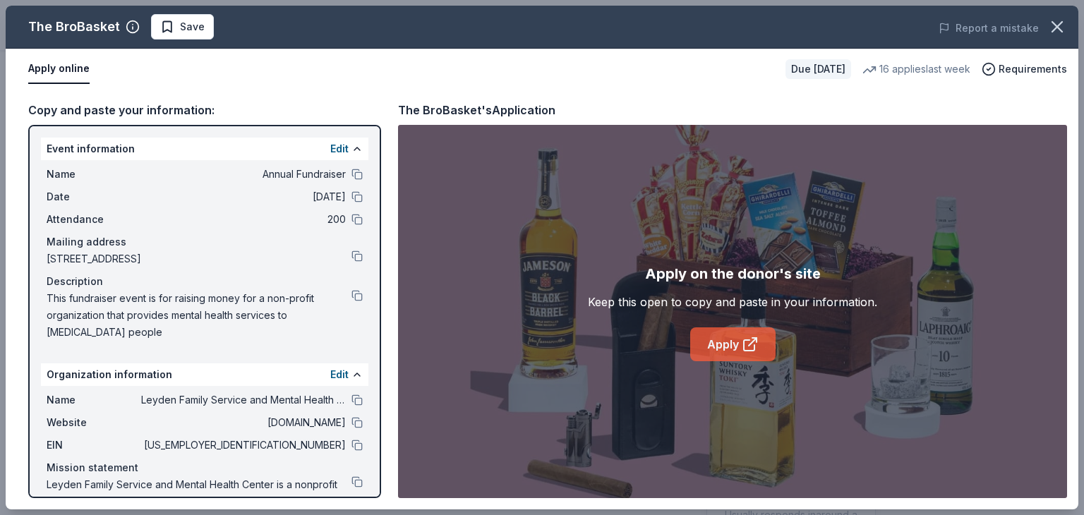
click at [742, 345] on icon at bounding box center [750, 344] width 17 height 17
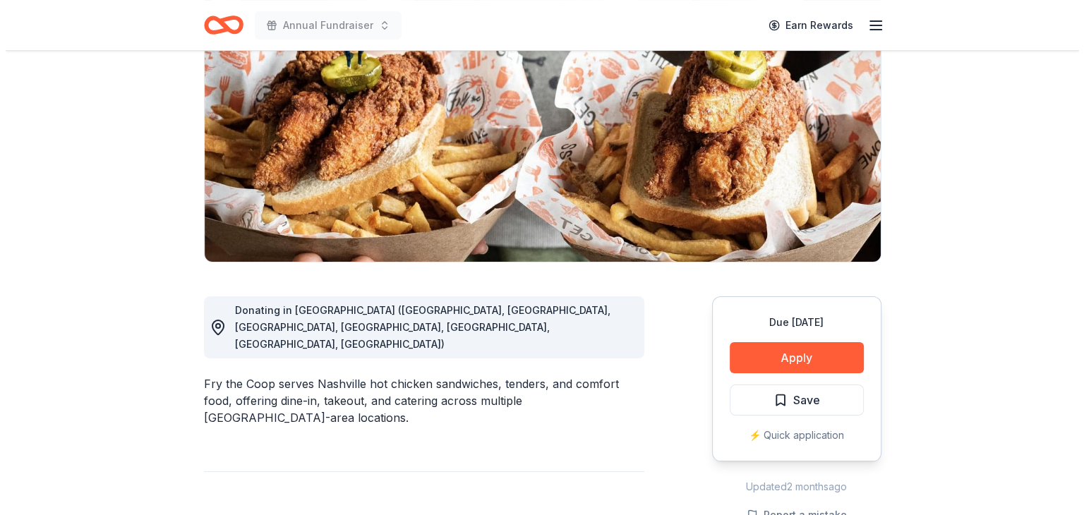
scroll to position [169, 0]
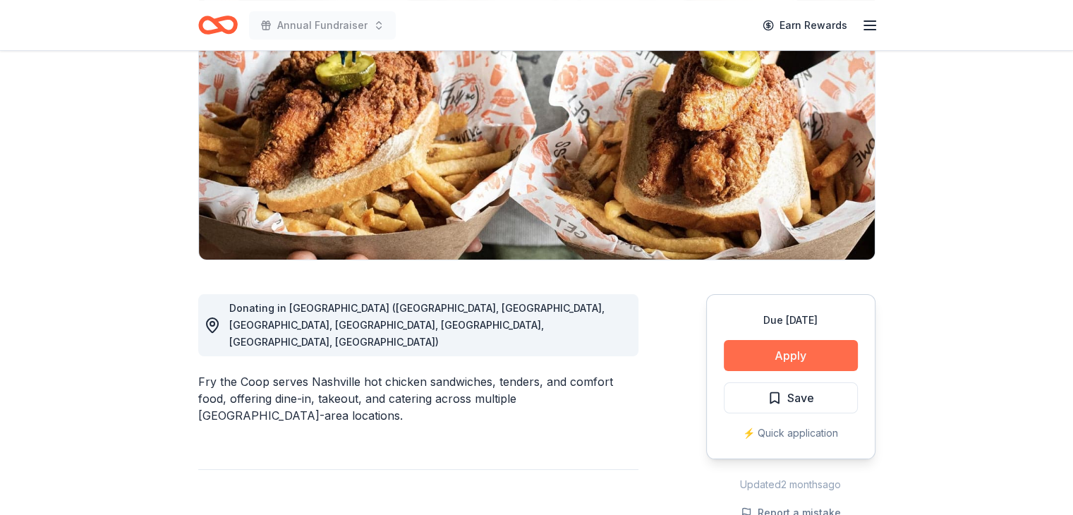
click at [783, 356] on button "Apply" at bounding box center [791, 355] width 134 height 31
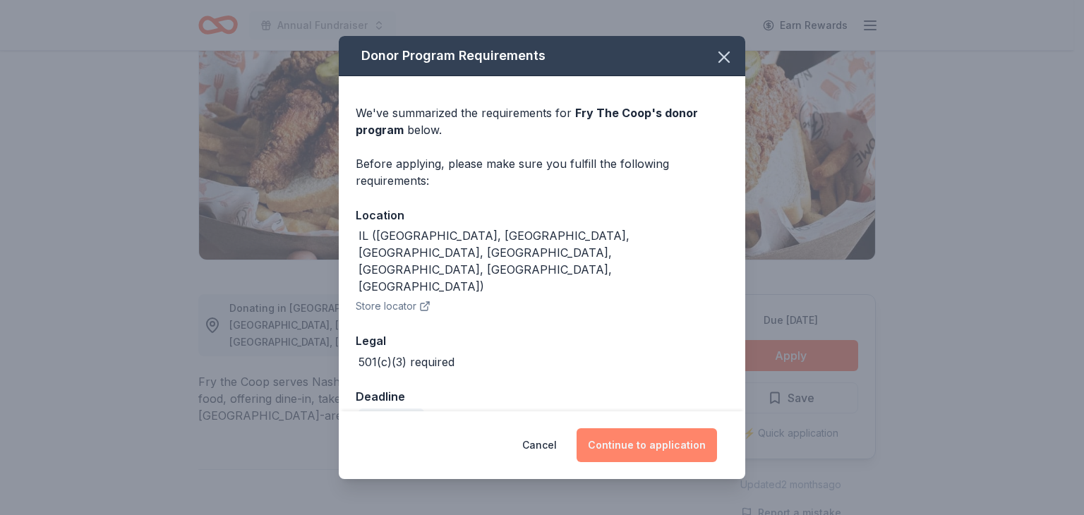
click at [666, 441] on button "Continue to application" at bounding box center [646, 445] width 140 height 34
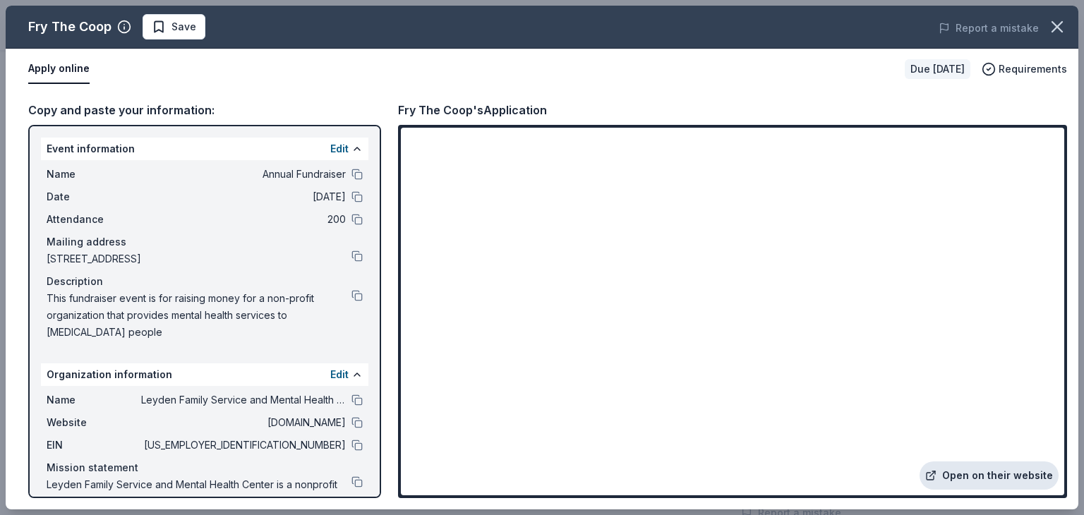
click at [985, 474] on link "Open on their website" at bounding box center [988, 475] width 139 height 28
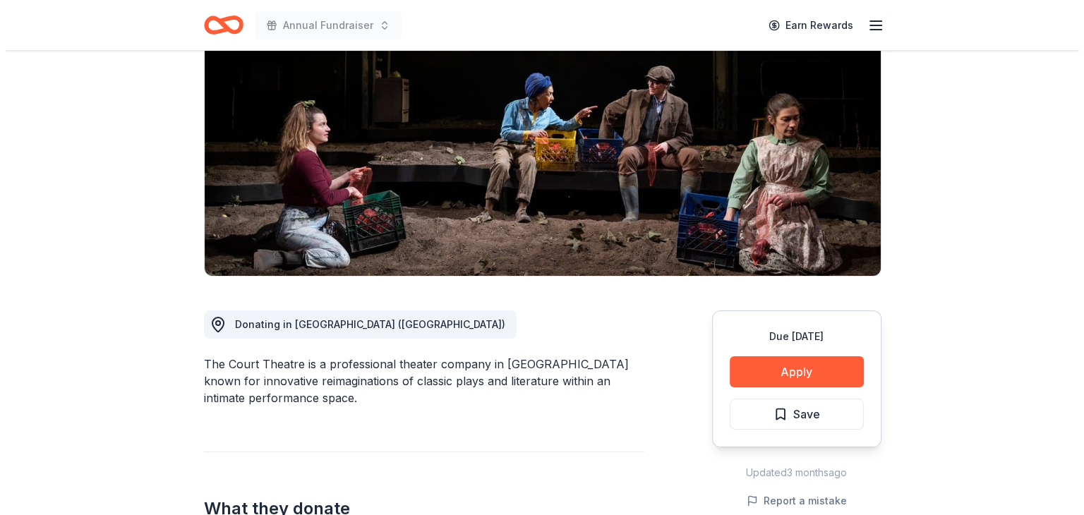
scroll to position [162, 0]
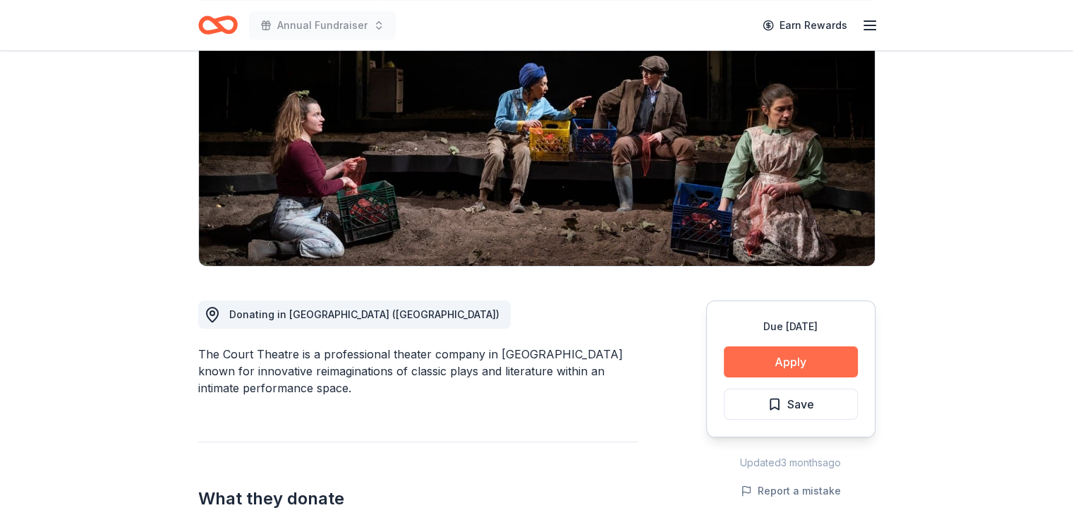
click at [761, 362] on button "Apply" at bounding box center [791, 361] width 134 height 31
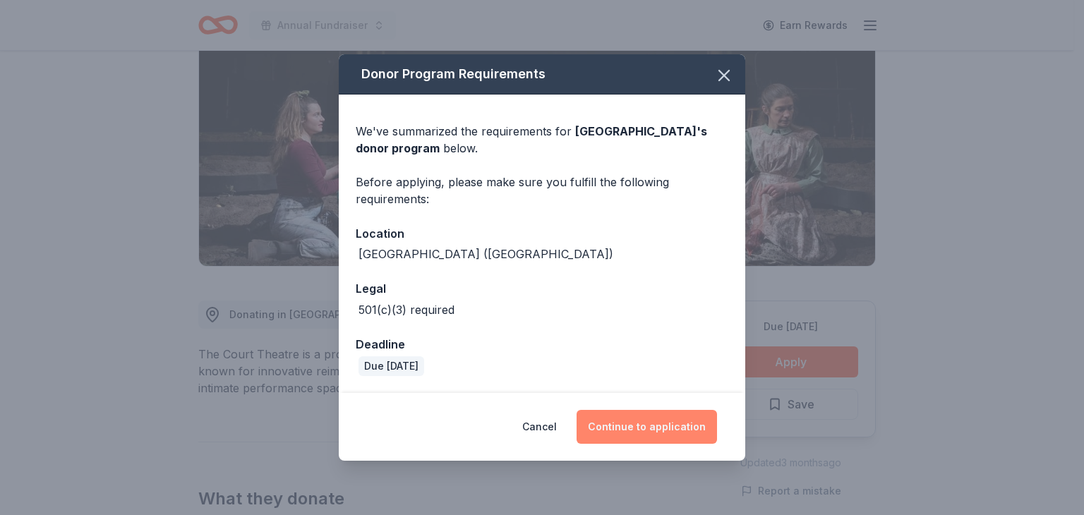
click at [638, 418] on button "Continue to application" at bounding box center [646, 427] width 140 height 34
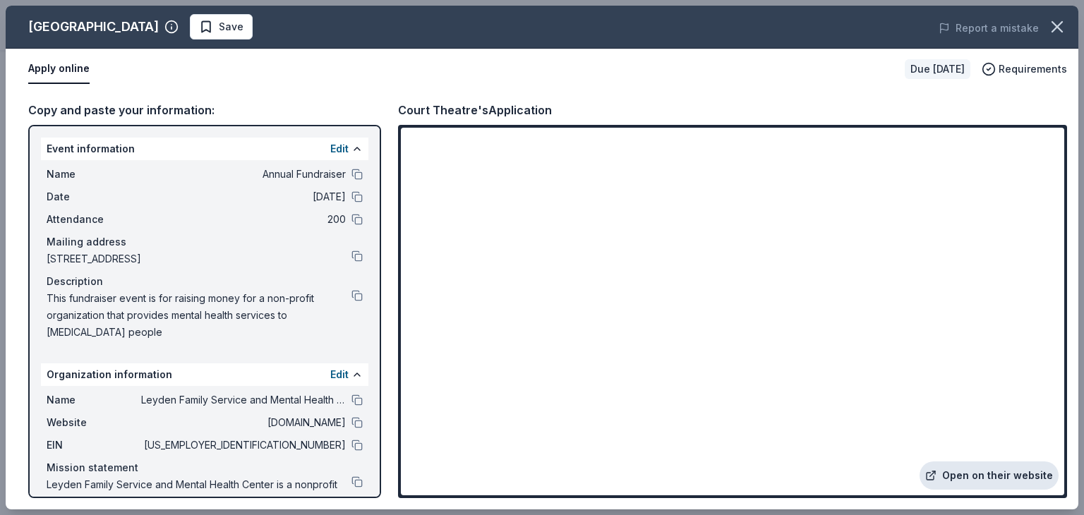
click at [983, 478] on link "Open on their website" at bounding box center [988, 475] width 139 height 28
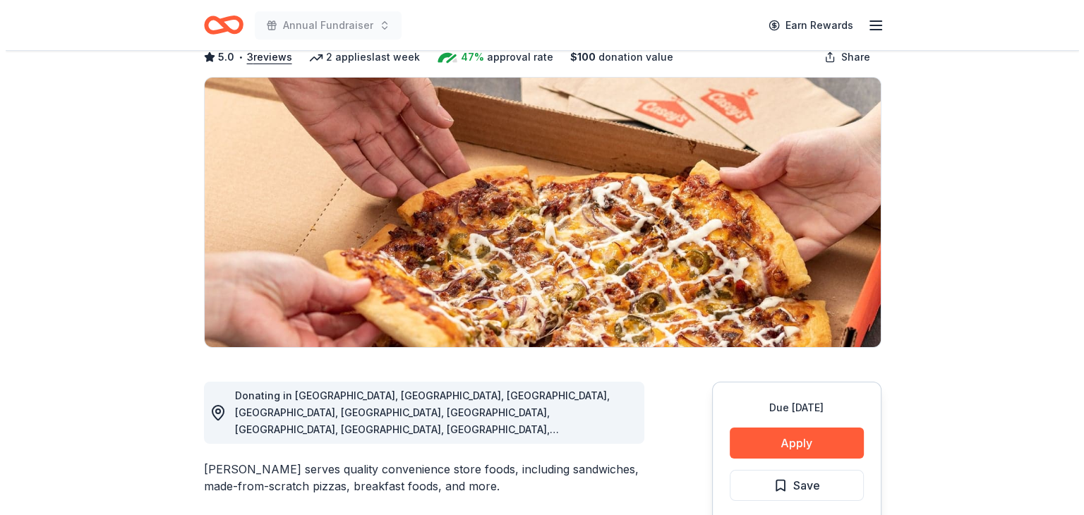
scroll to position [80, 0]
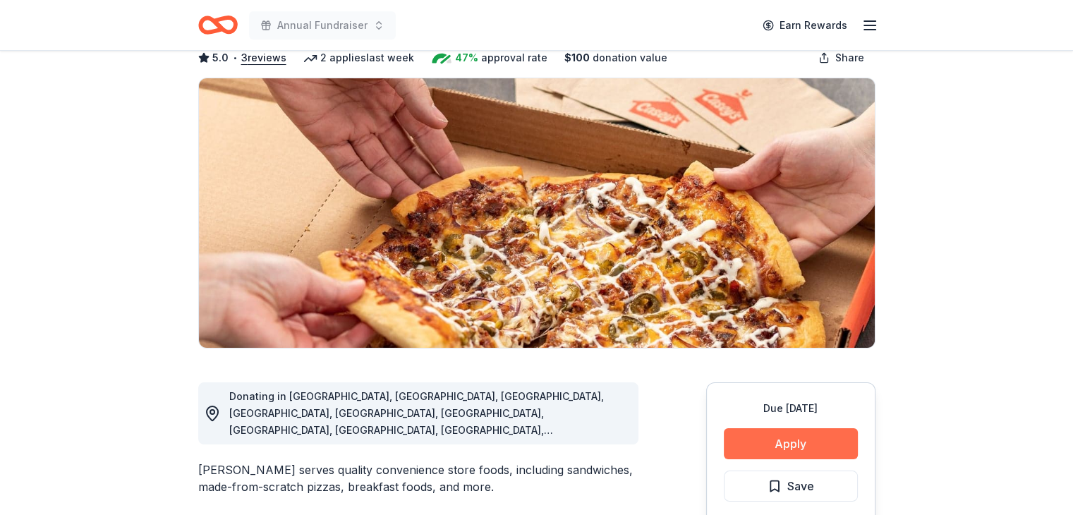
click at [751, 443] on button "Apply" at bounding box center [791, 443] width 134 height 31
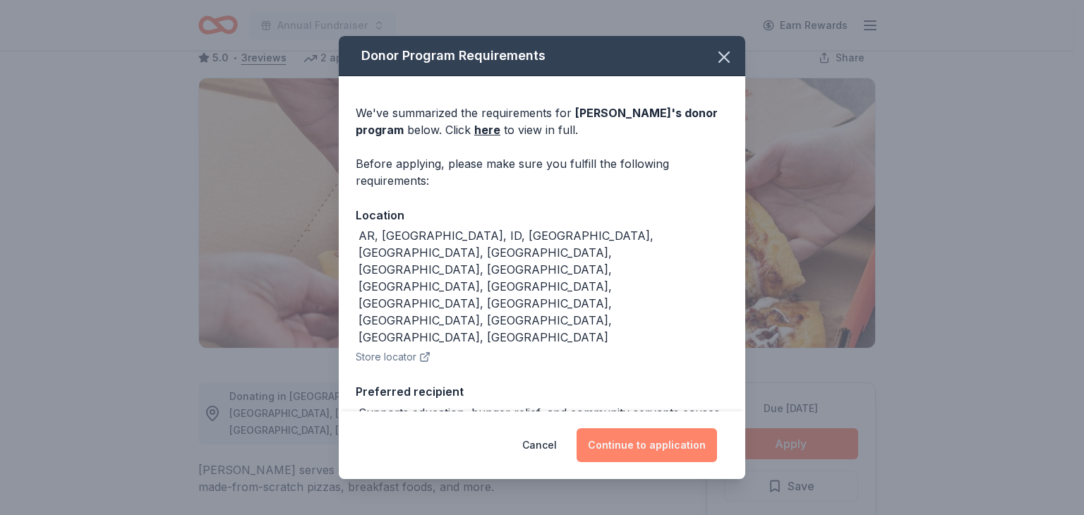
click at [658, 449] on button "Continue to application" at bounding box center [646, 445] width 140 height 34
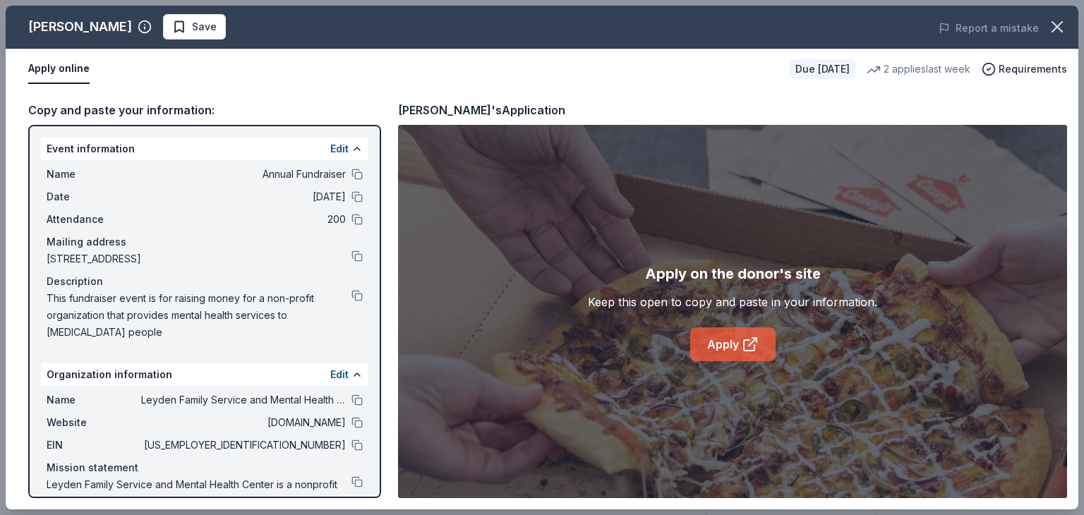
click at [751, 342] on icon at bounding box center [753, 342] width 8 height 8
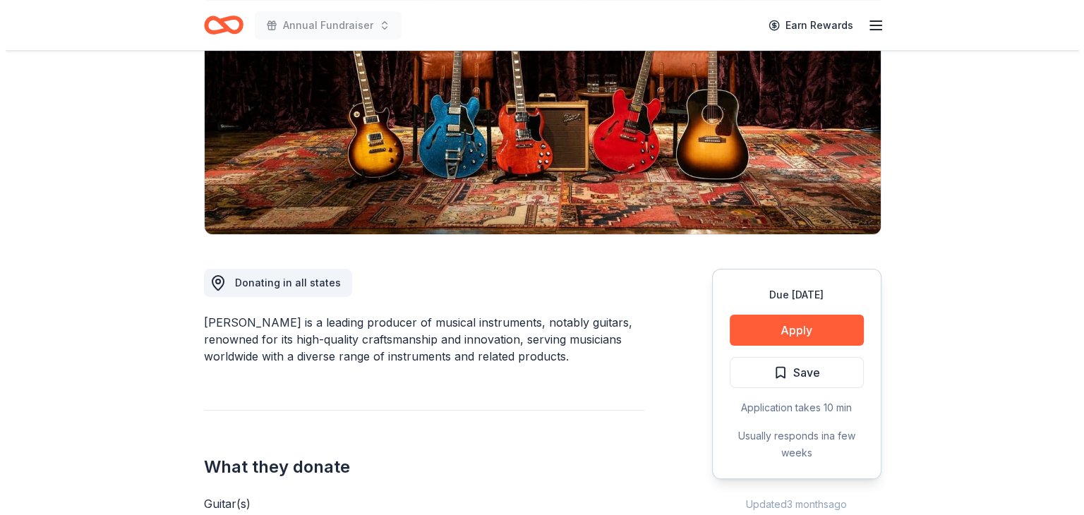
scroll to position [195, 0]
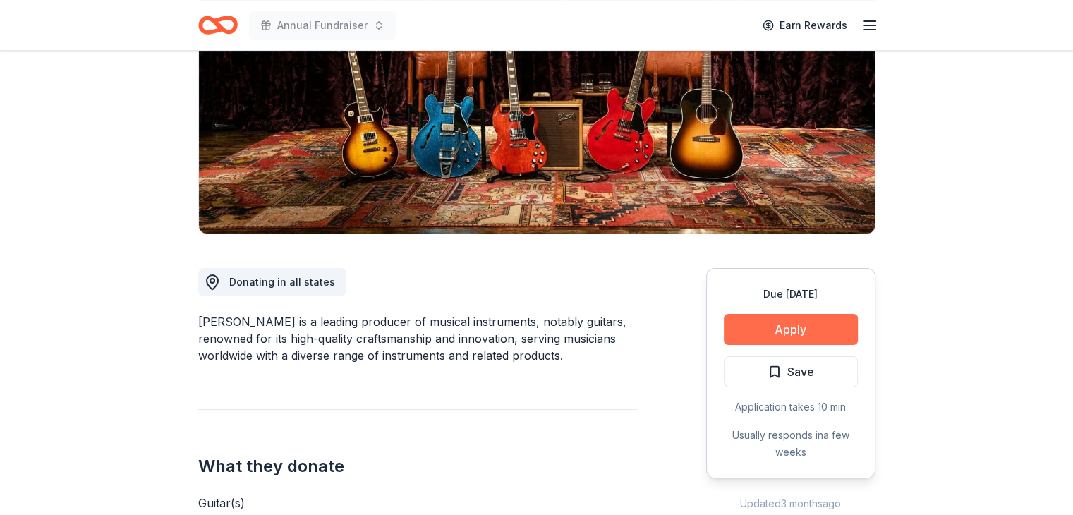
click at [797, 332] on button "Apply" at bounding box center [791, 329] width 134 height 31
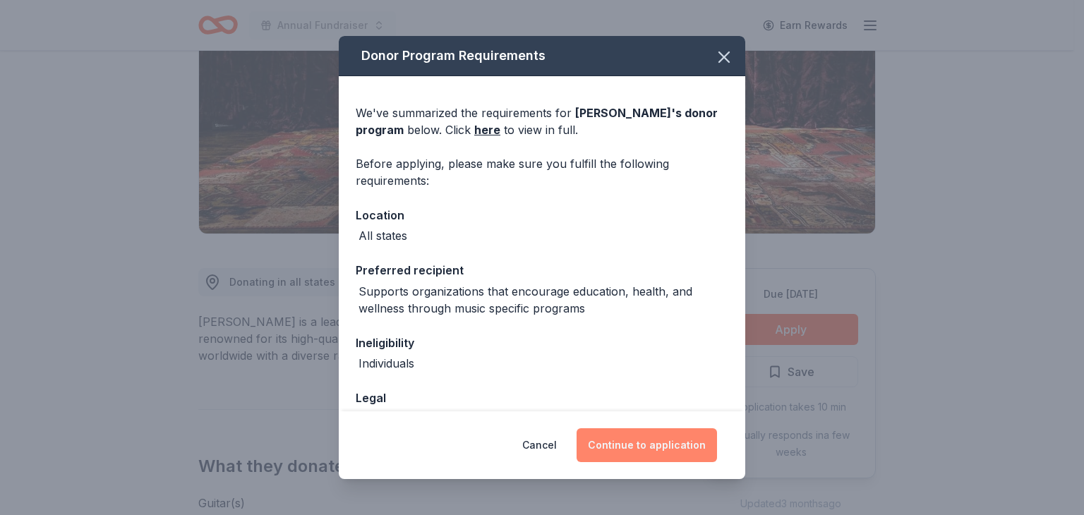
click at [664, 444] on button "Continue to application" at bounding box center [646, 445] width 140 height 34
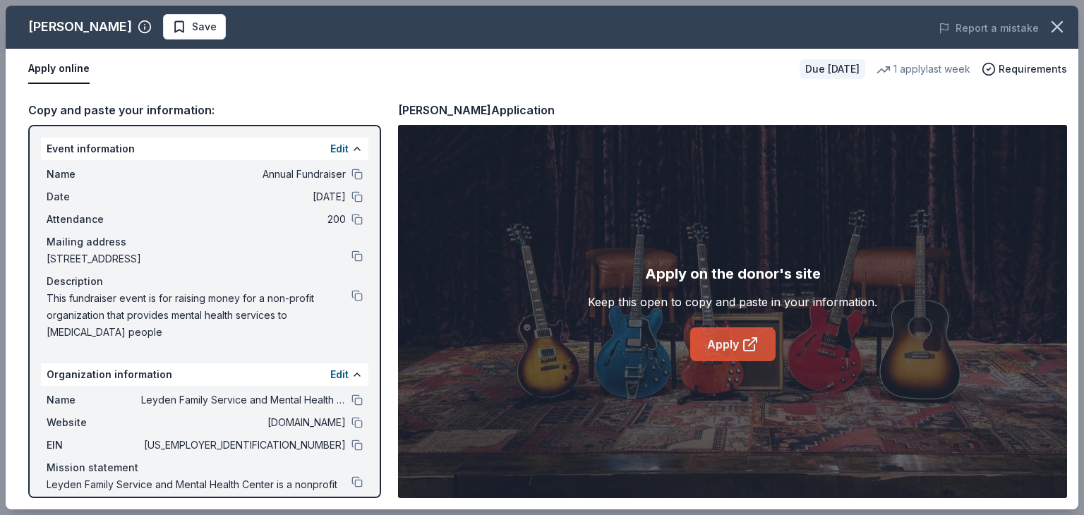
click at [728, 345] on link "Apply" at bounding box center [732, 344] width 85 height 34
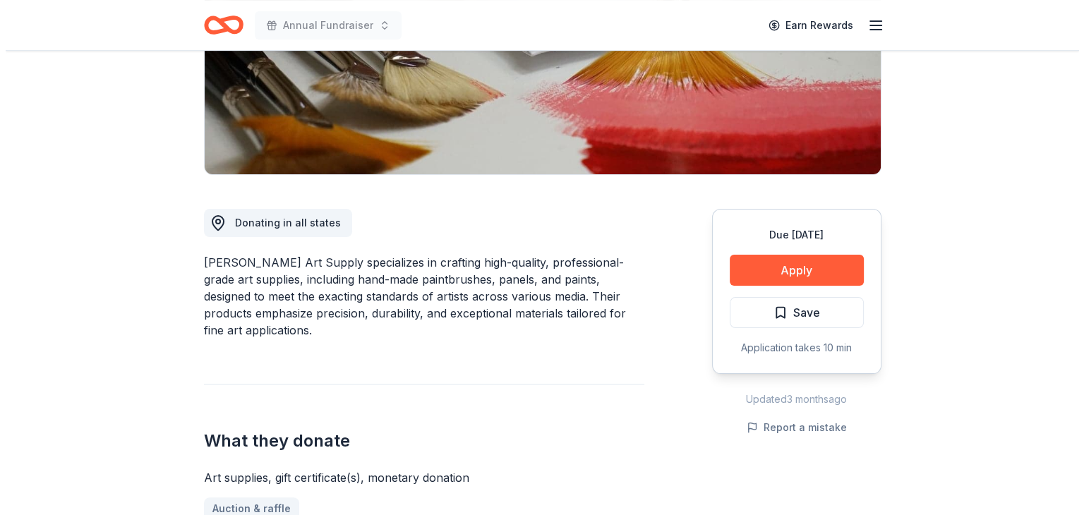
scroll to position [254, 0]
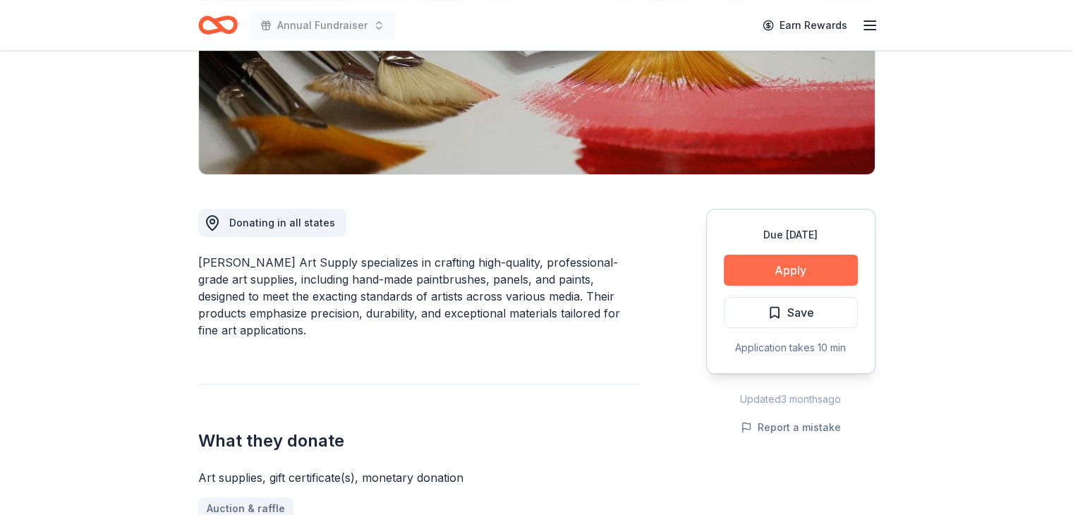
click at [792, 267] on button "Apply" at bounding box center [791, 270] width 134 height 31
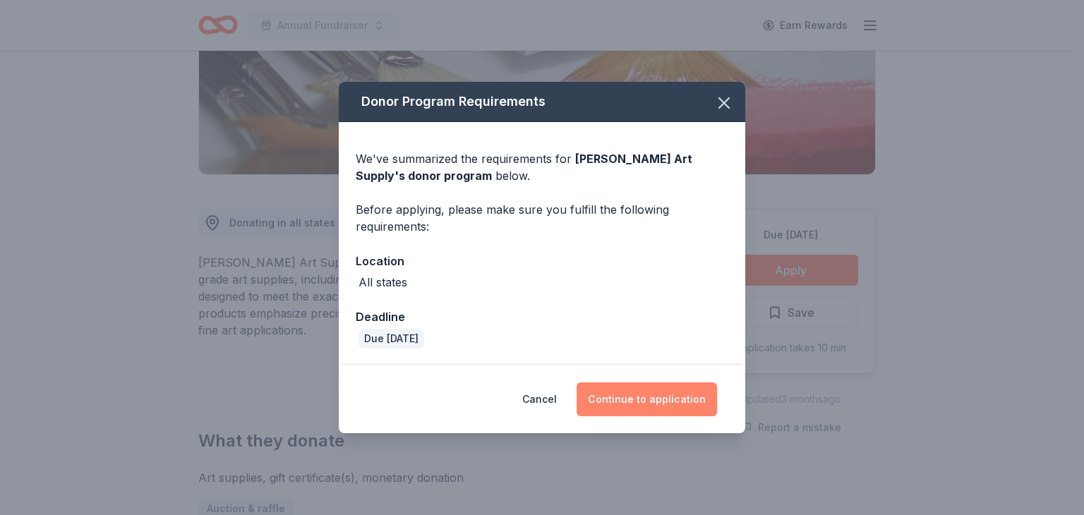
click at [646, 401] on button "Continue to application" at bounding box center [646, 399] width 140 height 34
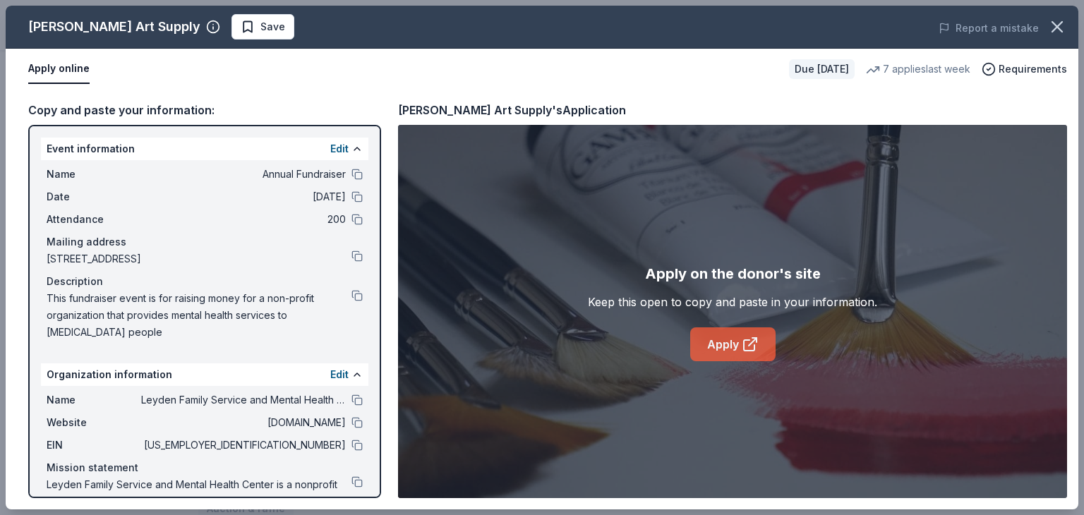
click at [733, 349] on link "Apply" at bounding box center [732, 344] width 85 height 34
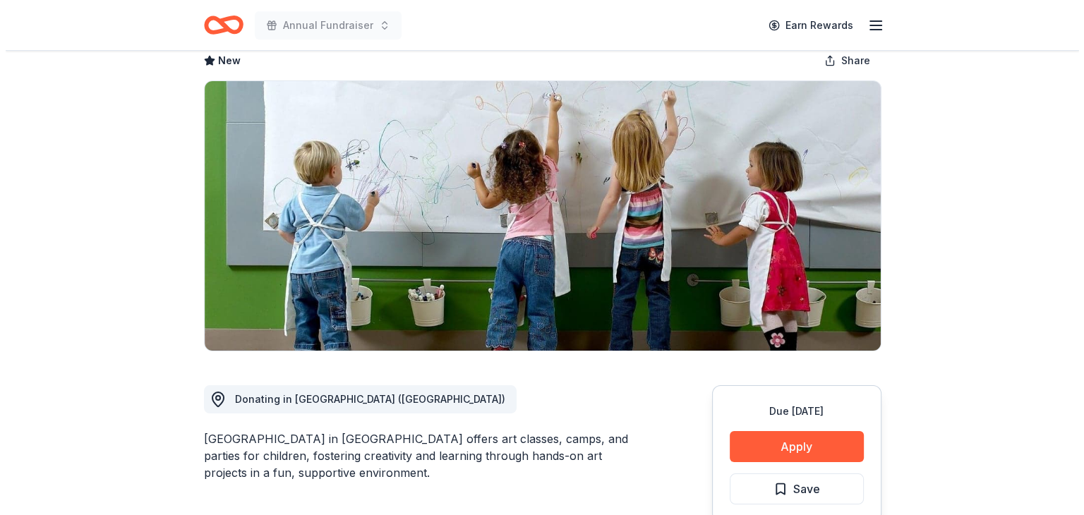
scroll to position [147, 0]
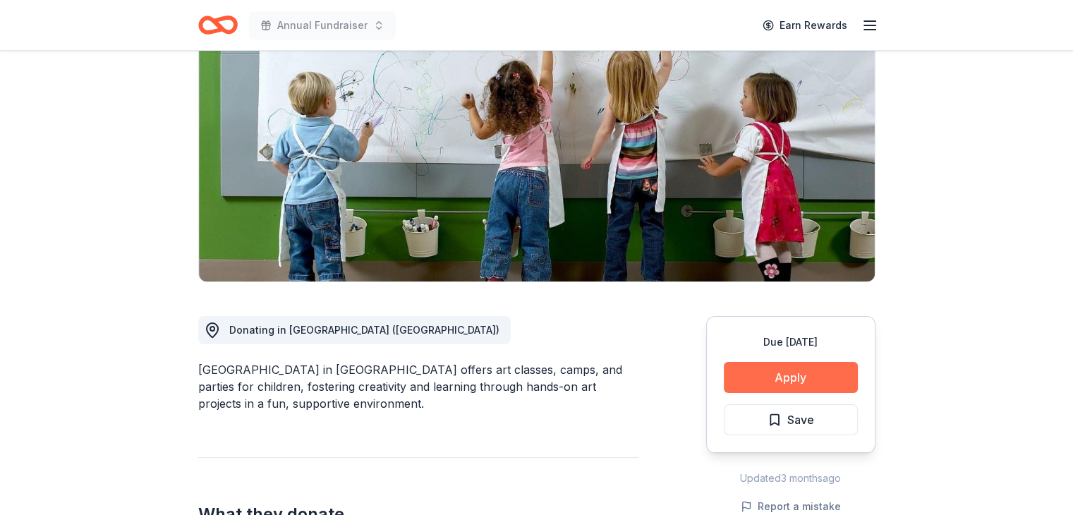
click at [771, 377] on button "Apply" at bounding box center [791, 377] width 134 height 31
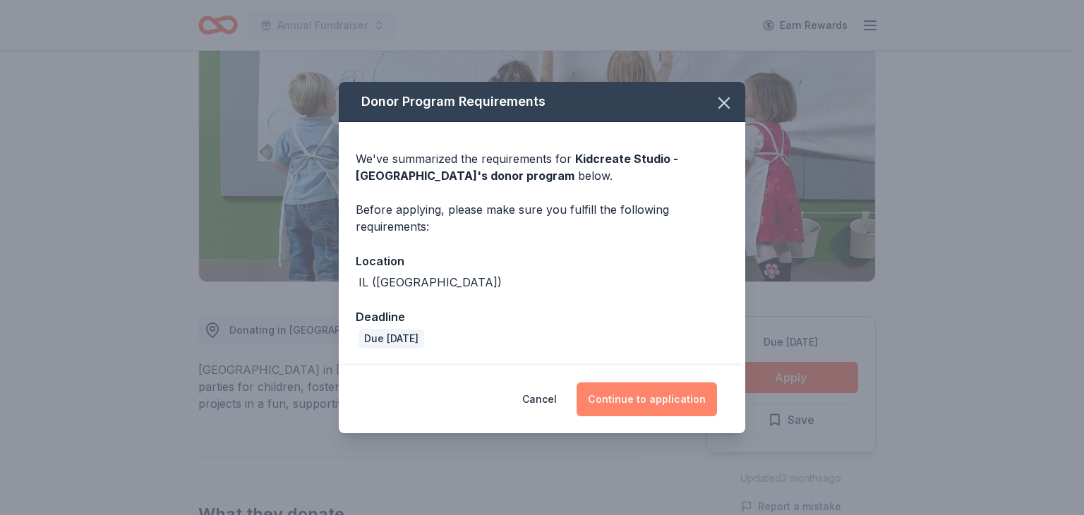
click at [641, 398] on button "Continue to application" at bounding box center [646, 399] width 140 height 34
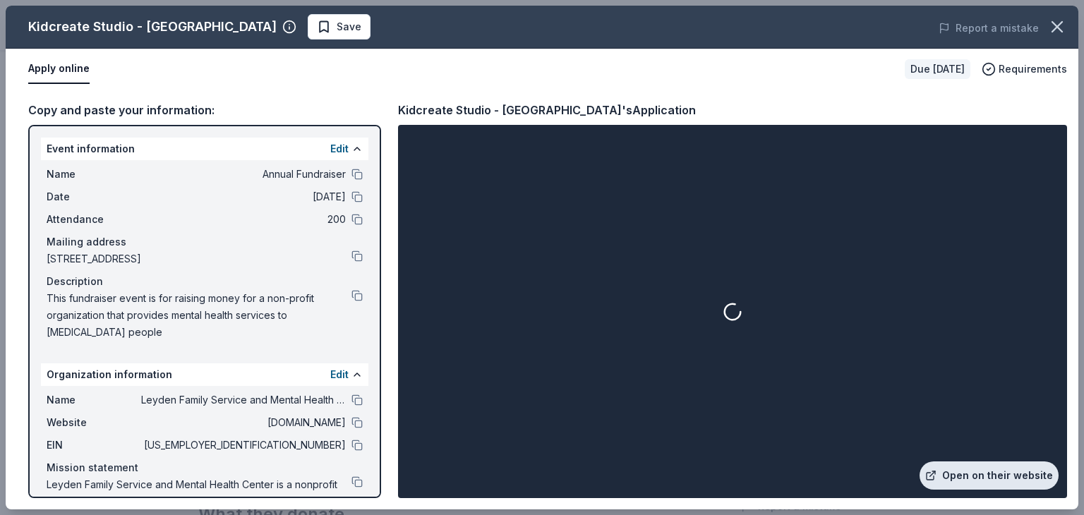
click at [969, 468] on link "Open on their website" at bounding box center [988, 475] width 139 height 28
